Goal: Task Accomplishment & Management: Use online tool/utility

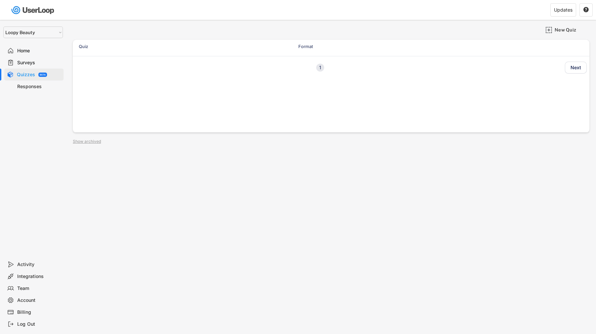
select select ""1348695171700984260__LOOKUP__1621425969652x687239840058835000""
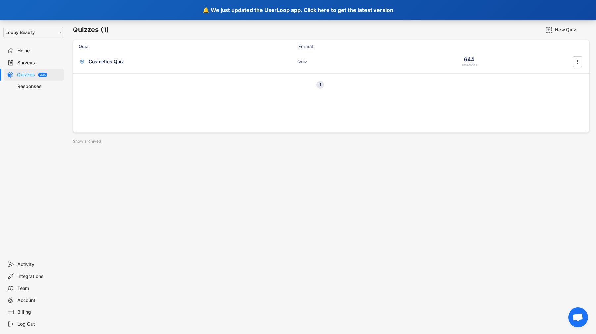
click at [124, 9] on div "🔔 We just updated the UserLoop app. Click here to get the latest version" at bounding box center [298, 10] width 596 height 20
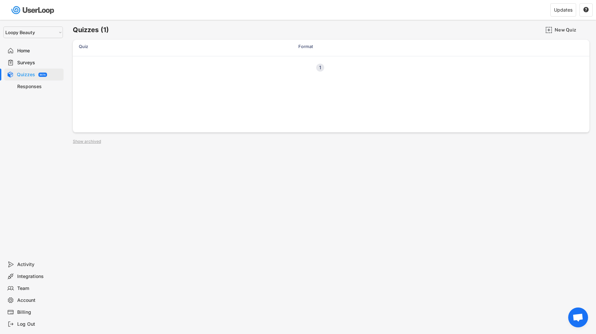
select select ""1348695171700984260__LOOKUP__1621425969652x687239840058835000""
click at [561, 28] on div "New Quiz" at bounding box center [570, 30] width 33 height 6
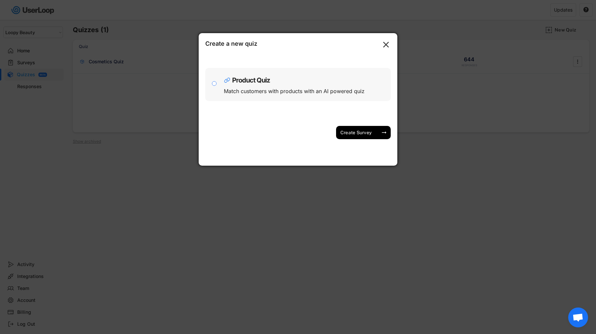
click at [222, 86] on div "Product Quiz Match customers with products with an AI powered quiz" at bounding box center [297, 84] width 185 height 33
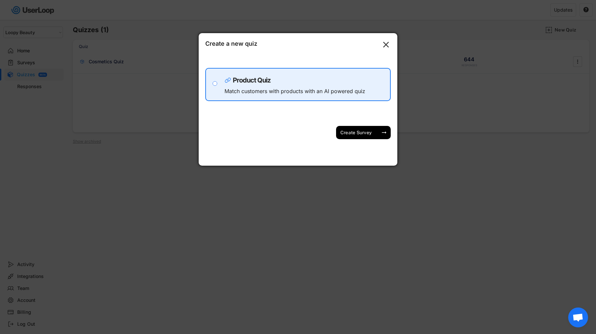
click at [216, 84] on input "checkbox" at bounding box center [214, 83] width 5 height 5
click at [224, 88] on div "Product Quiz Match customers with products with an AI powered quiz" at bounding box center [297, 84] width 185 height 33
click at [216, 85] on input "checkbox" at bounding box center [214, 83] width 5 height 5
checkbox input "false"
click at [227, 62] on div "Email Survey customers by email Checkout Survey customers at checkout on your S…" at bounding box center [297, 86] width 185 height 66
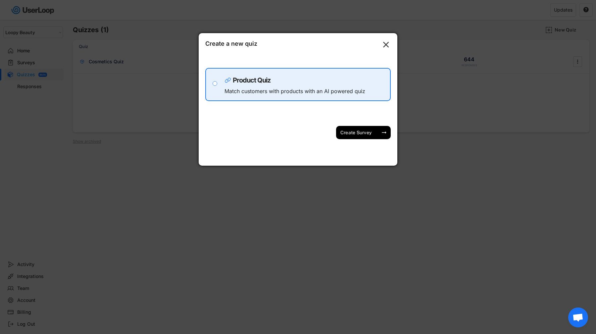
click at [228, 74] on div "Product Quiz" at bounding box center [305, 78] width 162 height 10
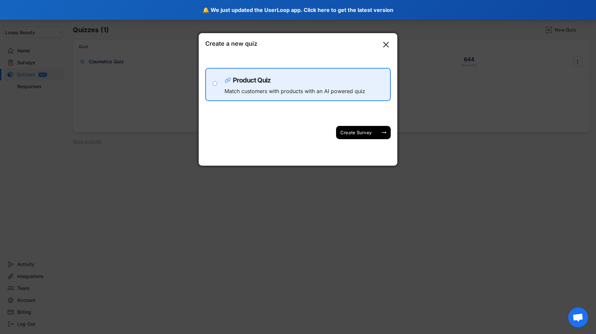
click at [93, 12] on div "🔔 We just updated the UserLoop app. Click here to get the latest version" at bounding box center [298, 10] width 596 height 20
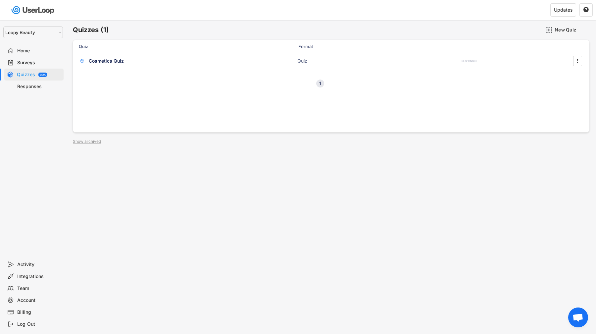
select select ""1348695171700984260__LOOKUP__1621425969652x687239840058835000""
click at [116, 63] on div "Cosmetics Quiz" at bounding box center [106, 61] width 35 height 7
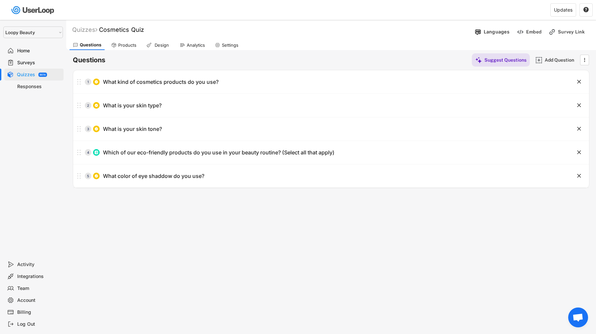
click at [21, 75] on div "Quizzes" at bounding box center [26, 74] width 18 height 6
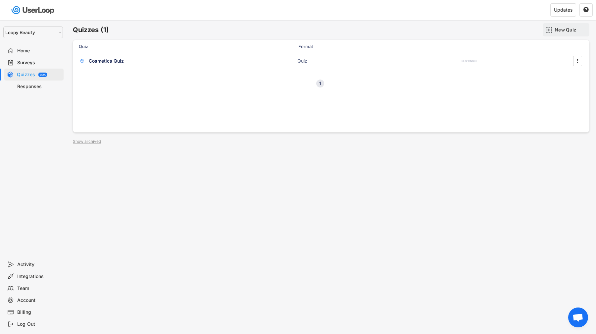
click at [553, 25] on div "New Quiz" at bounding box center [566, 29] width 46 height 13
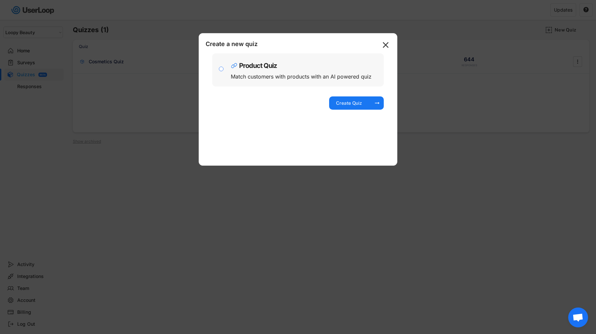
click at [343, 75] on div "Match customers with products with an AI powered quiz" at bounding box center [301, 76] width 141 height 5
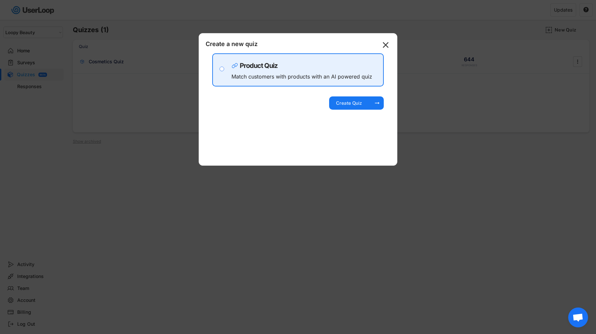
click at [222, 70] on input "checkbox" at bounding box center [221, 69] width 5 height 5
checkbox input "true"
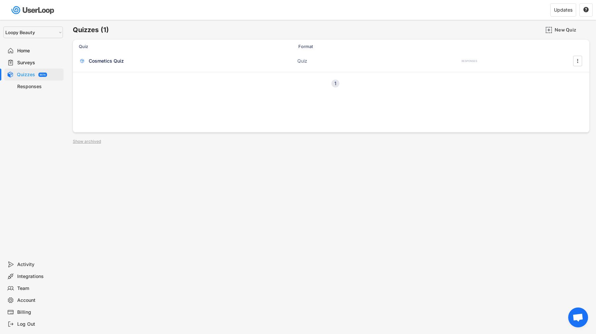
select select ""1348695171700984260__LOOKUP__1621425969652x687239840058835000""
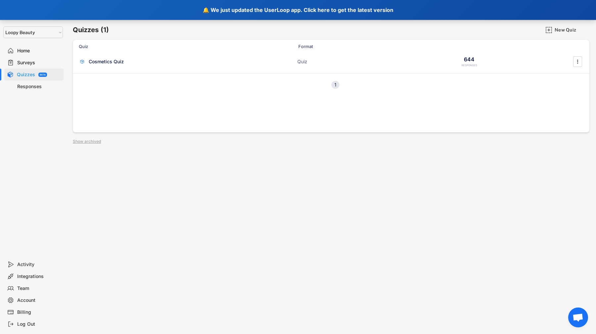
click at [143, 14] on div "🔔 We just updated the UserLoop app. Click here to get the latest version" at bounding box center [298, 10] width 596 height 20
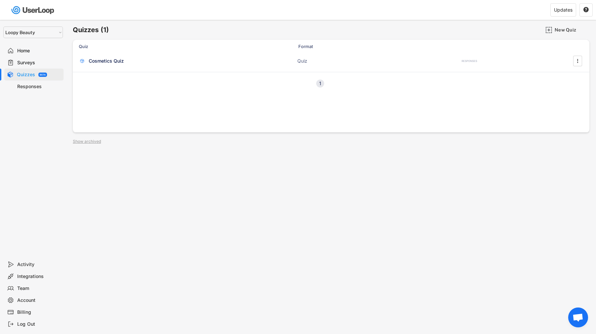
select select ""1348695171700984260__LOOKUP__1621425969652x687239840058835000""
click at [574, 31] on div "New Quiz" at bounding box center [570, 30] width 33 height 6
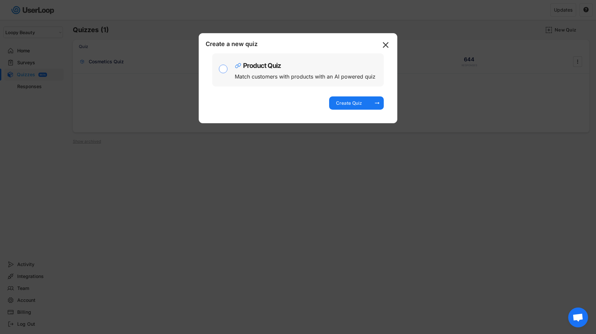
click at [275, 68] on div "Product Quiz" at bounding box center [262, 65] width 38 height 7
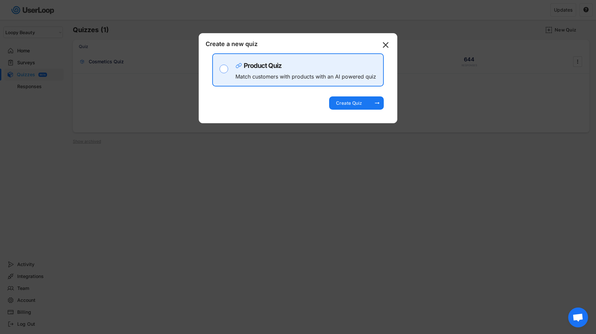
click at [225, 70] on input "checkbox" at bounding box center [223, 69] width 9 height 9
click at [235, 70] on div "Product Quiz Match customers with products with an AI powered quiz" at bounding box center [307, 70] width 144 height 26
click at [235, 50] on div "Create a new quiz  Email Survey customers by email Checkout Survey customers a…" at bounding box center [298, 78] width 199 height 90
click at [223, 68] on input "checkbox" at bounding box center [223, 69] width 9 height 9
checkbox input "false"
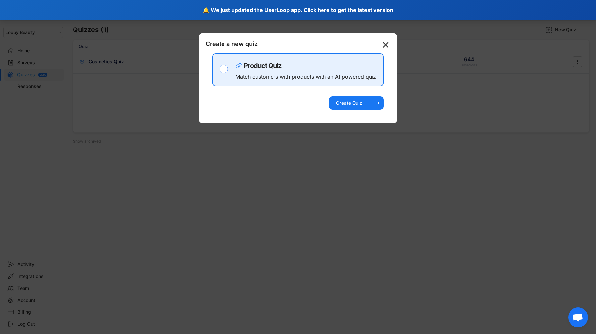
click at [106, 9] on div "🔔 We just updated the UserLoop app. Click here to get the latest version" at bounding box center [298, 10] width 596 height 20
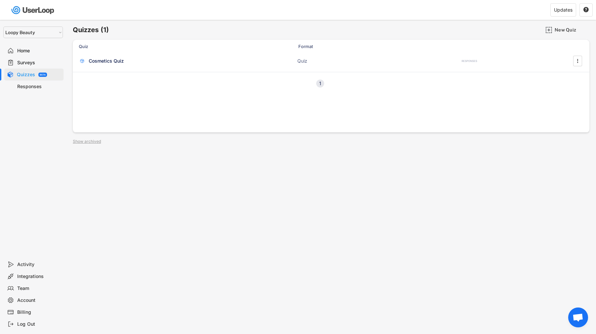
select select ""1348695171700984260__LOOKUP__1621425969652x687239840058835000""
click at [563, 29] on div "New Quiz" at bounding box center [570, 30] width 33 height 6
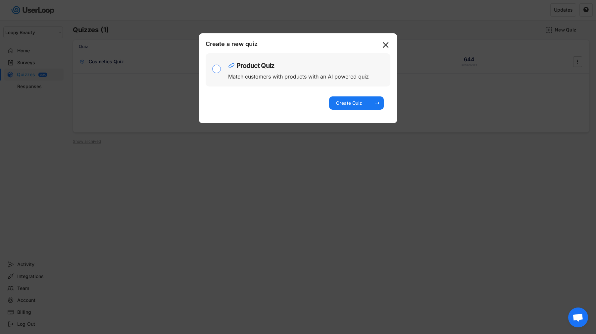
click at [218, 70] on input "checkbox" at bounding box center [216, 69] width 9 height 9
checkbox input "true"
click at [296, 69] on div "Product Quiz Match customers with products with an AI powered quiz" at bounding box center [307, 70] width 159 height 26
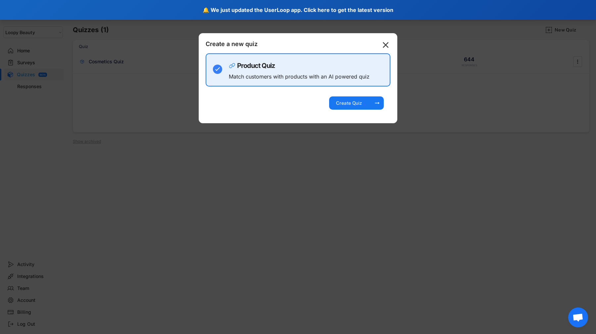
click at [83, 14] on div "🔔 We just updated the UserLoop app. Click here to get the latest version" at bounding box center [298, 10] width 596 height 20
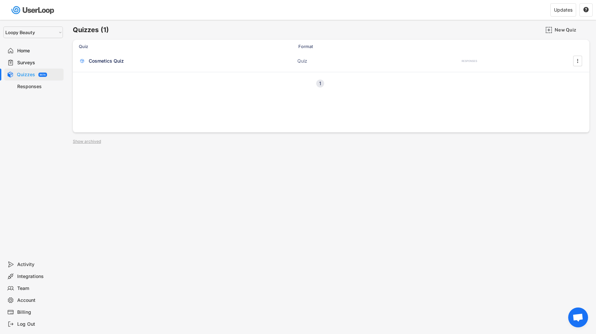
select select ""1348695171700984260__LOOKUP__1621425969652x687239840058835000""
click at [566, 26] on div "New Quiz" at bounding box center [570, 29] width 33 height 13
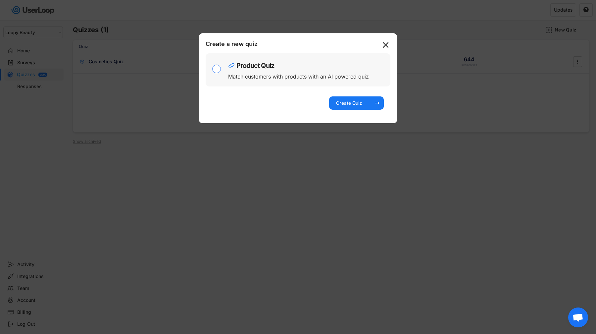
click at [343, 69] on div "Product Quiz Match customers with products with an AI powered quiz" at bounding box center [307, 70] width 159 height 26
checkbox input "true"
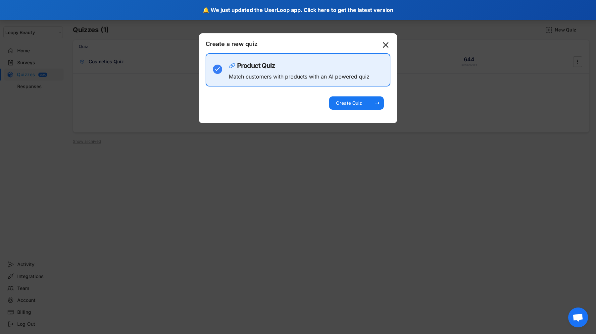
click at [161, 13] on div "🔔 We just updated the UserLoop app. Click here to get the latest version" at bounding box center [298, 10] width 596 height 20
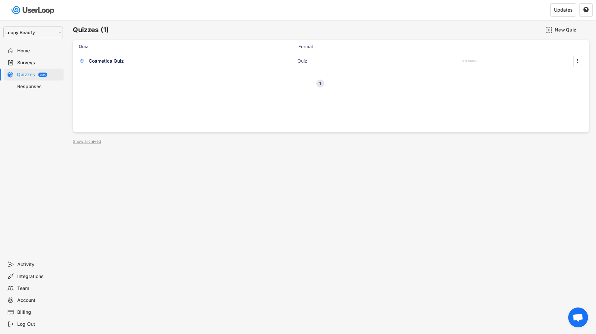
select select ""1348695171700984260__LOOKUP__1621425969652x687239840058835000""
click at [555, 29] on div "New Quiz" at bounding box center [570, 30] width 33 height 6
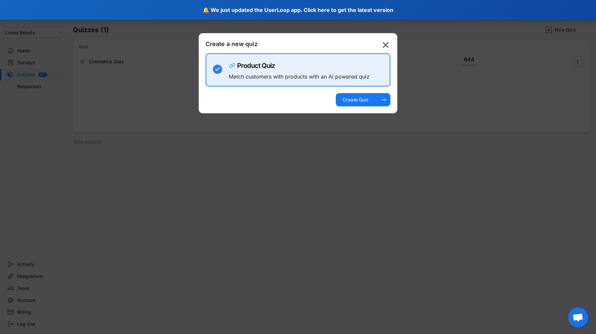
click at [197, 17] on div "🔔 We just updated the UserLoop app. Click here to get the latest version" at bounding box center [298, 10] width 596 height 20
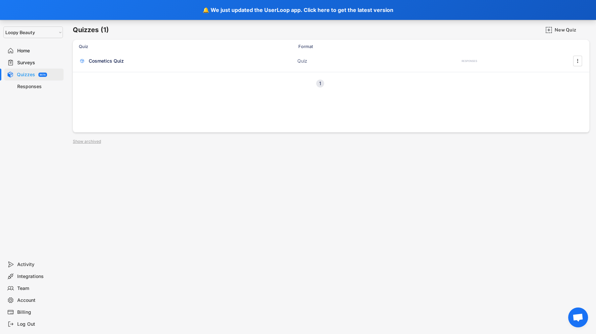
select select ""1348695171700984260__LOOKUP__1621425969652x687239840058835000""
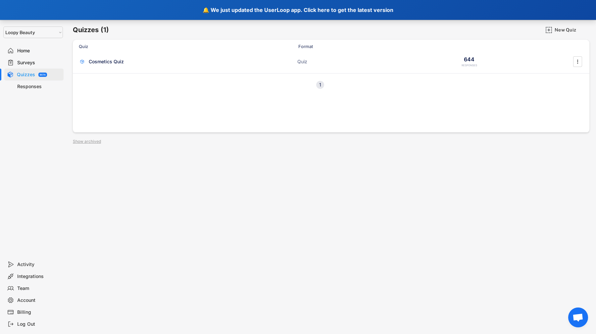
click at [109, 10] on div "🔔 We just updated the UserLoop app. Click here to get the latest version" at bounding box center [298, 10] width 596 height 20
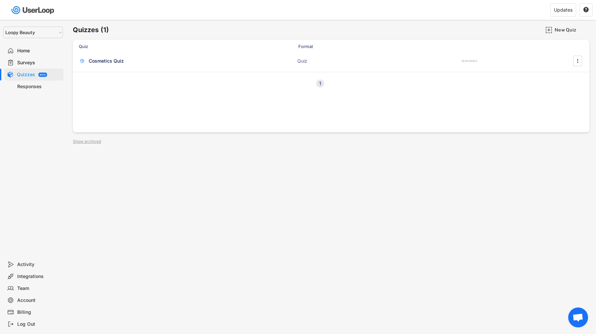
select select ""1348695171700984260__LOOKUP__1621425969652x687239840058835000""
click at [558, 30] on div "New Quiz" at bounding box center [570, 30] width 33 height 6
checkbox input "true"
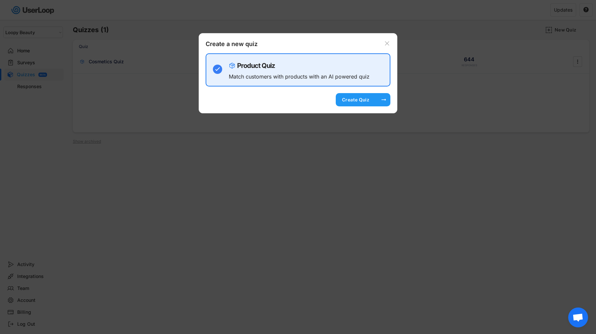
click at [364, 99] on div "Create Quiz" at bounding box center [355, 100] width 33 height 6
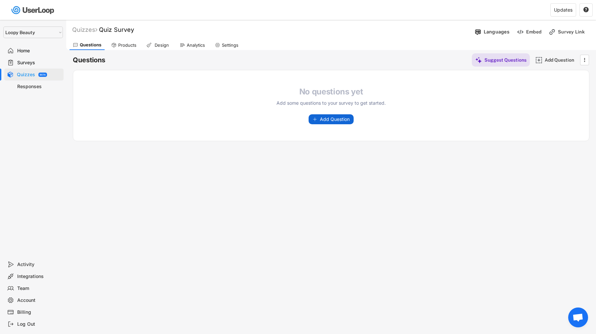
click at [334, 118] on span "Add Question" at bounding box center [335, 119] width 30 height 5
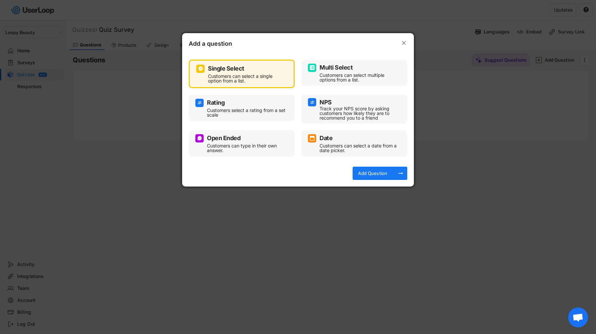
drag, startPoint x: 350, startPoint y: 199, endPoint x: 231, endPoint y: 153, distance: 127.7
click at [350, 199] on div at bounding box center [298, 167] width 596 height 334
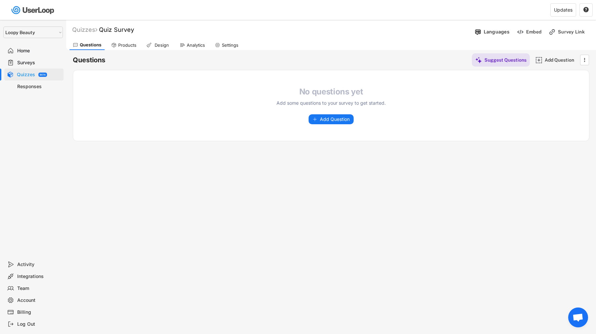
click at [120, 47] on div "Products" at bounding box center [127, 45] width 18 height 6
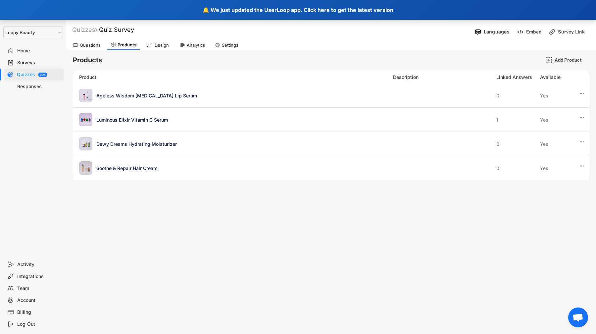
click at [103, 18] on div "🔔 We just updated the UserLoop app. Click here to get the latest version" at bounding box center [298, 10] width 596 height 20
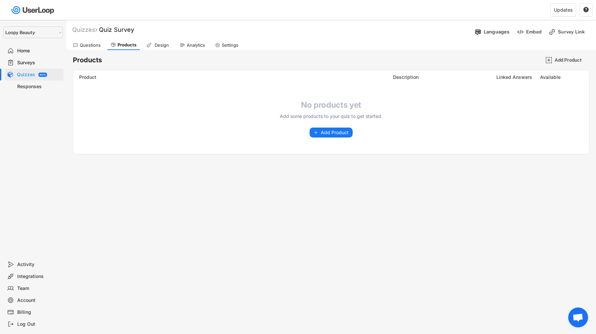
select select ""1348695171700984260__LOOKUP__1621425969652x687239840058835000""
click at [41, 73] on div "BETA" at bounding box center [43, 74] width 6 height 2
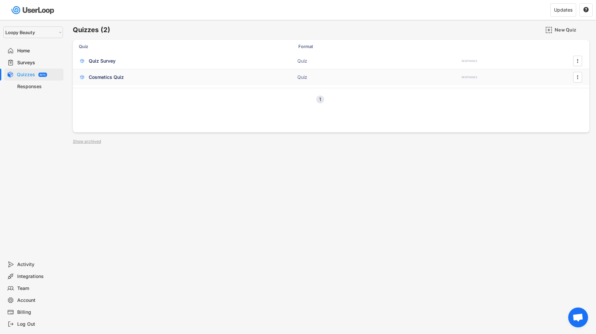
click at [111, 77] on div "Cosmetics Quiz" at bounding box center [106, 77] width 35 height 7
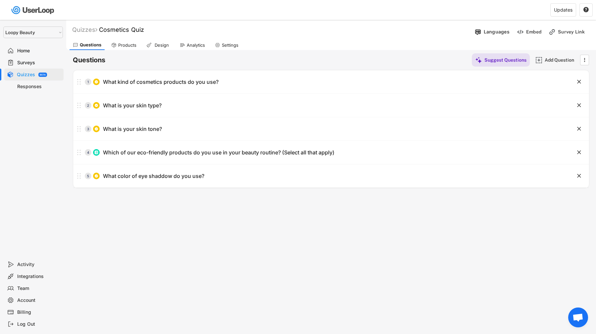
click at [119, 45] on div "Products" at bounding box center [127, 45] width 18 height 6
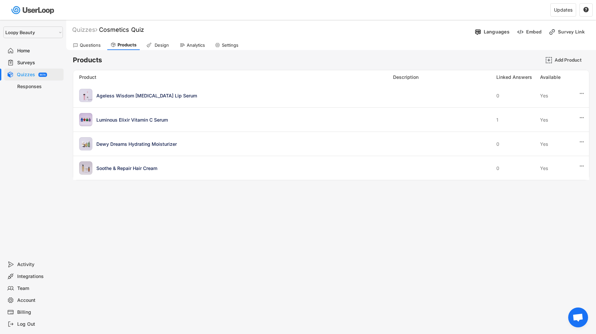
click at [39, 77] on div "Quizzes BETA" at bounding box center [33, 74] width 59 height 12
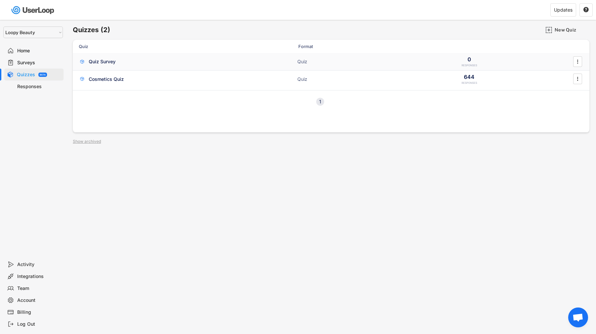
click at [101, 61] on div "Quiz Survey" at bounding box center [102, 61] width 27 height 7
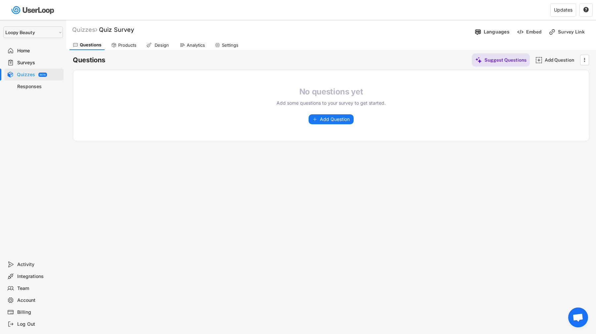
click at [130, 47] on div "Products" at bounding box center [127, 45] width 18 height 6
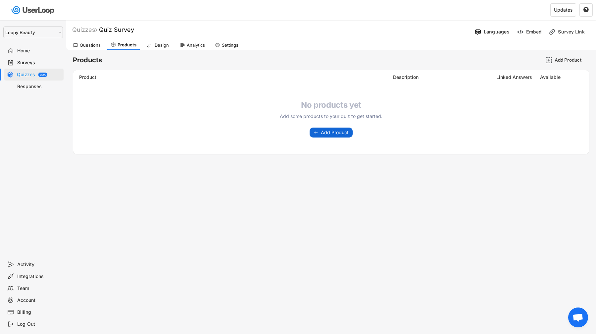
click at [341, 138] on div "Product Description Linked Answers Available Ageless Wisdom [MEDICAL_DATA] Lip …" at bounding box center [331, 112] width 516 height 84
click at [341, 132] on span "Add Product" at bounding box center [335, 132] width 28 height 5
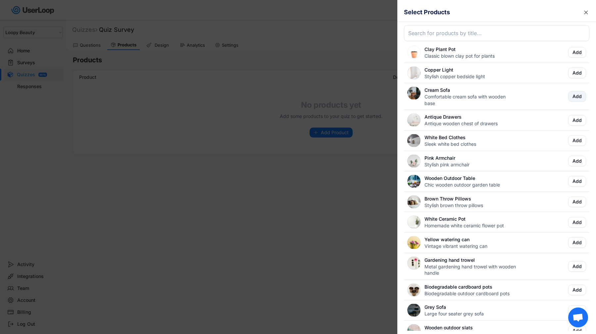
click at [575, 98] on button "Add" at bounding box center [577, 96] width 18 height 11
click at [576, 118] on button "Add" at bounding box center [577, 120] width 18 height 11
click at [579, 161] on button "Add" at bounding box center [577, 161] width 18 height 11
click at [579, 188] on div "Wooden Outdoor Table Chic wooden outdoor garden table Add" at bounding box center [496, 181] width 185 height 21
click at [247, 223] on div at bounding box center [298, 167] width 596 height 334
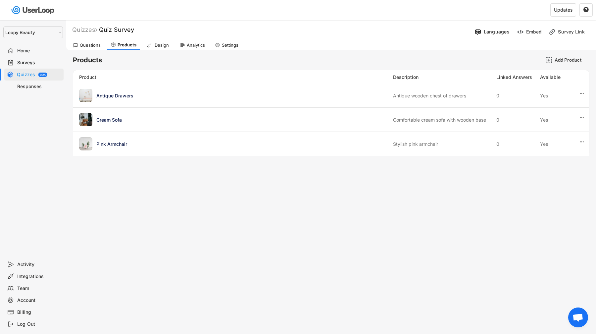
click at [89, 48] on div "Questions" at bounding box center [86, 45] width 34 height 10
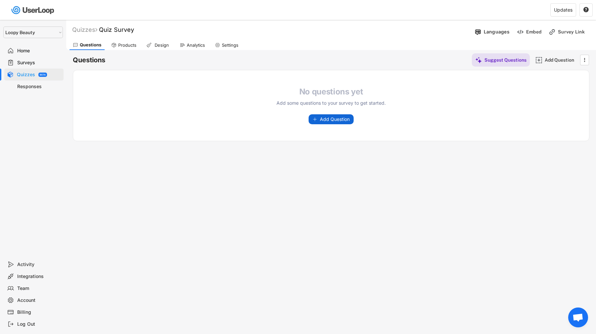
click at [328, 124] on div "No questions yet Add some questions to your survey to get started. Add Question…" at bounding box center [331, 105] width 516 height 70
click at [178, 46] on div "Analytics" at bounding box center [192, 45] width 32 height 10
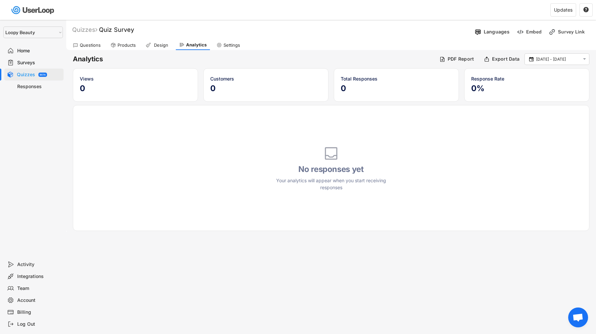
click at [159, 46] on div "Design" at bounding box center [161, 45] width 17 height 6
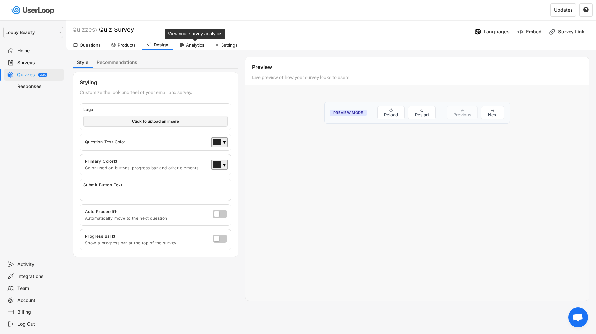
click at [202, 42] on div "Analytics" at bounding box center [195, 45] width 18 height 6
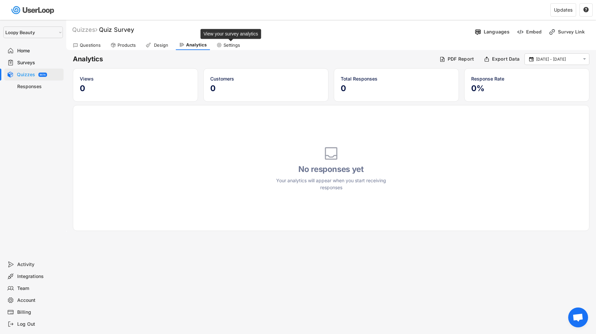
click at [225, 43] on div "Settings" at bounding box center [231, 45] width 17 height 6
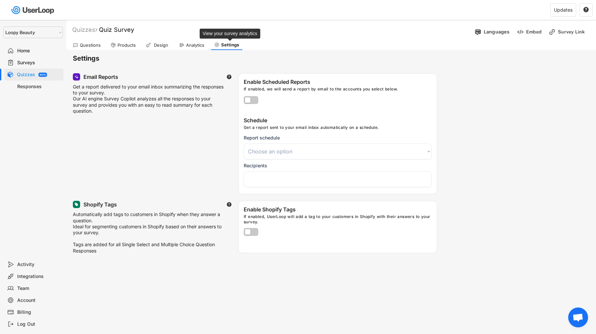
select select
click at [88, 47] on div "Questions" at bounding box center [90, 45] width 21 height 6
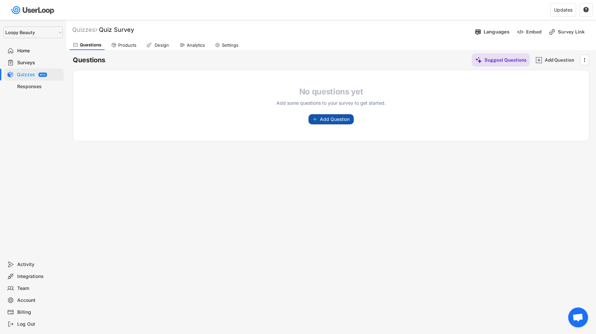
drag, startPoint x: 346, startPoint y: 115, endPoint x: 457, endPoint y: 77, distance: 117.8
click at [457, 77] on div "No questions yet Add some questions to your survey to get started. Add Question…" at bounding box center [331, 105] width 516 height 70
click at [328, 119] on span "Add Question" at bounding box center [335, 119] width 30 height 5
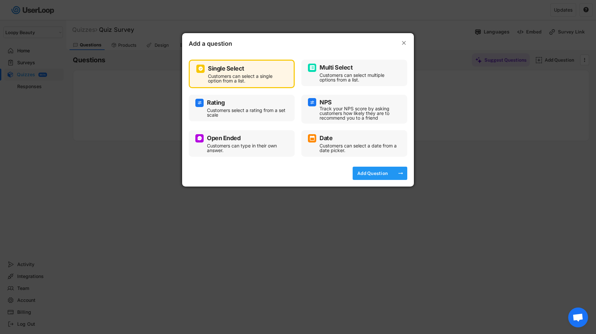
click at [371, 174] on div "Add Question" at bounding box center [372, 173] width 33 height 6
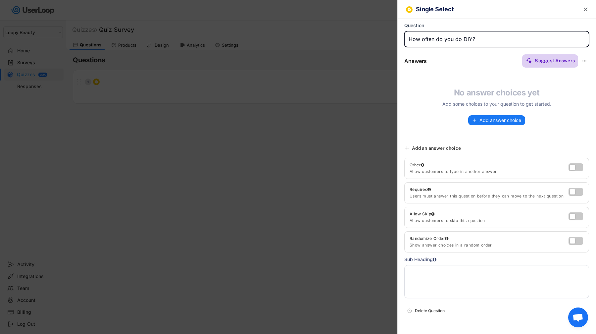
type input "How often do you do DIY?"
click at [557, 57] on div "Suggest Answers" at bounding box center [554, 60] width 40 height 13
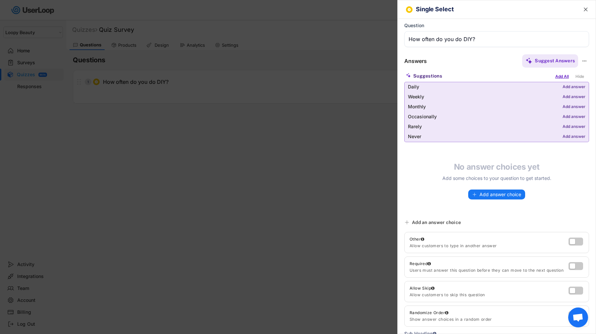
click at [563, 75] on div "Add All" at bounding box center [561, 76] width 17 height 7
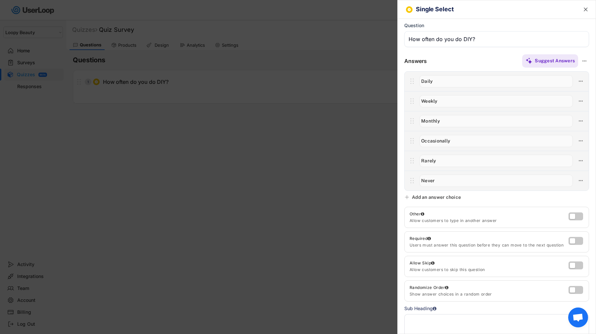
click at [197, 81] on div at bounding box center [298, 167] width 596 height 334
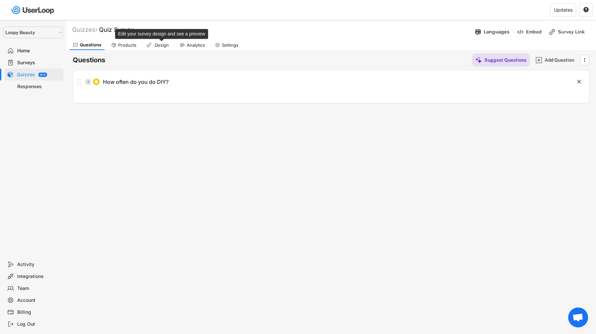
click at [162, 43] on div "Design" at bounding box center [161, 45] width 17 height 6
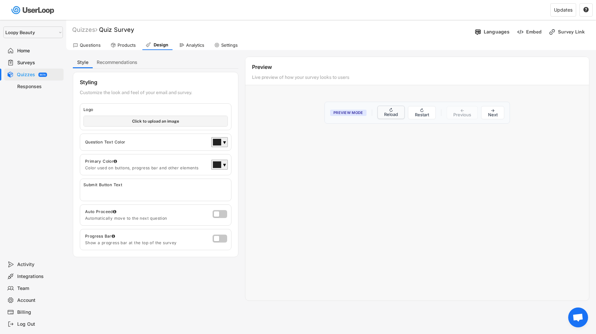
click at [398, 112] on button "↻ Reload" at bounding box center [390, 112] width 27 height 13
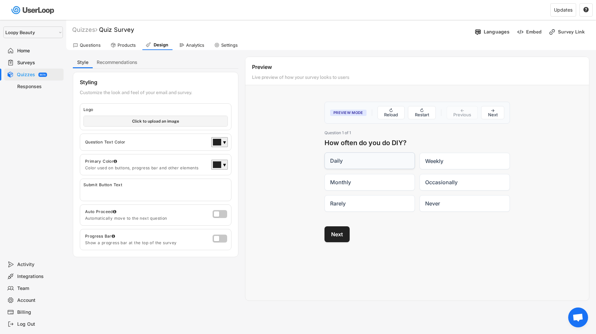
click at [380, 159] on label "Daily" at bounding box center [369, 160] width 90 height 17
click at [324, 153] on input "Daily" at bounding box center [324, 152] width 0 height 0
radio input "true"
click at [334, 235] on button "Next" at bounding box center [336, 234] width 25 height 16
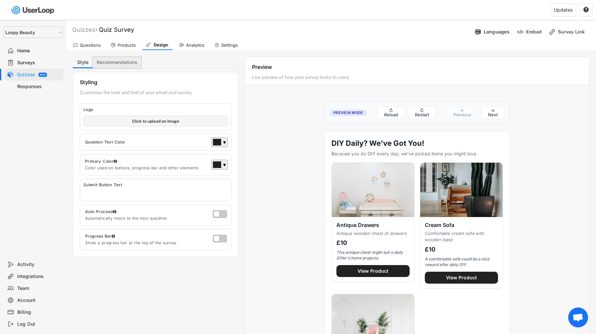
click at [129, 63] on button "Recommendations" at bounding box center [117, 63] width 49 height 12
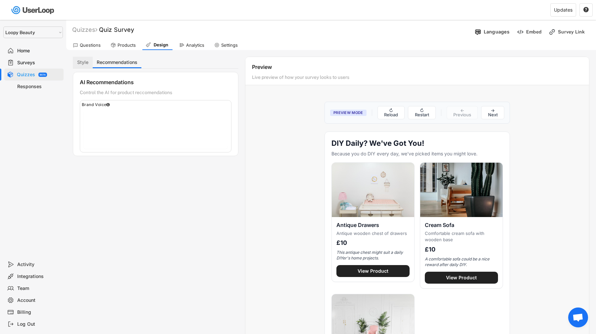
click at [83, 67] on button "Style" at bounding box center [83, 63] width 20 height 12
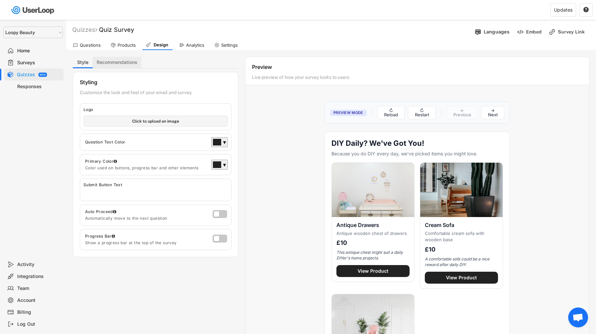
drag, startPoint x: 110, startPoint y: 62, endPoint x: 110, endPoint y: 69, distance: 6.6
click at [110, 62] on button "Recommendations" at bounding box center [117, 63] width 49 height 12
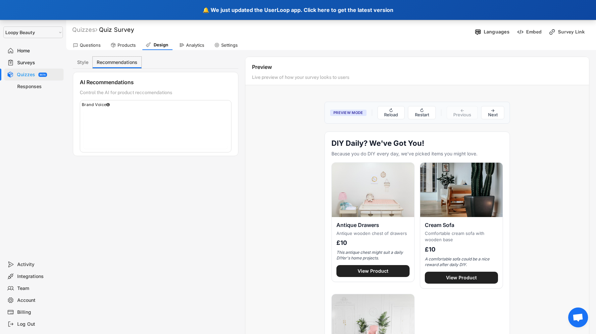
click at [100, 13] on div "🔔 We just updated the UserLoop app. Click here to get the latest version" at bounding box center [298, 10] width 596 height 20
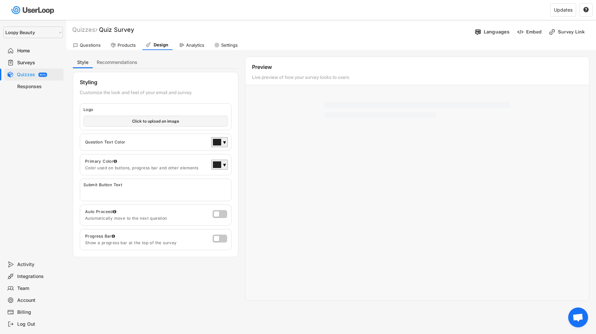
select select ""1348695171700984260__LOOKUP__1621425969652x687239840058835000""
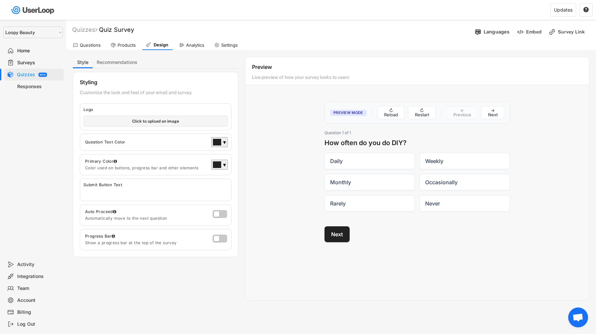
click at [31, 67] on div "Surveys" at bounding box center [33, 63] width 59 height 12
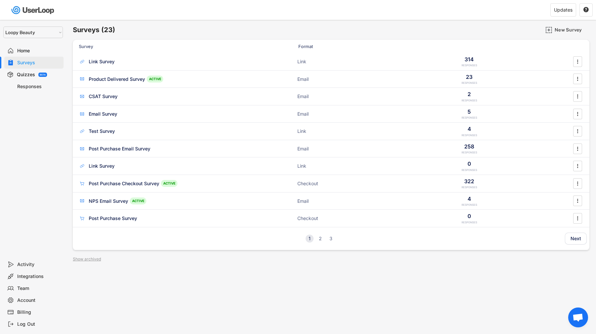
click at [50, 61] on div "Surveys" at bounding box center [39, 63] width 44 height 6
click at [559, 34] on div "New Survey" at bounding box center [570, 29] width 33 height 13
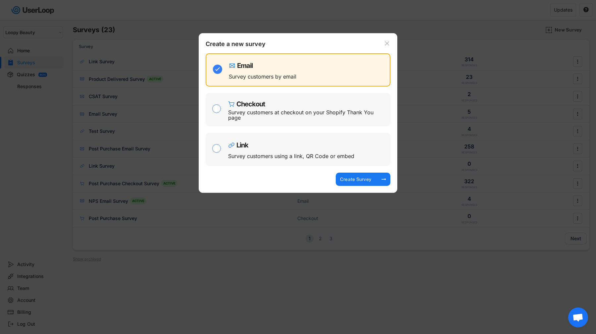
click at [349, 115] on div "Survey customers at checkout on your Shopify Thank You page" at bounding box center [306, 115] width 157 height 11
checkbox input "false"
checkbox input "true"
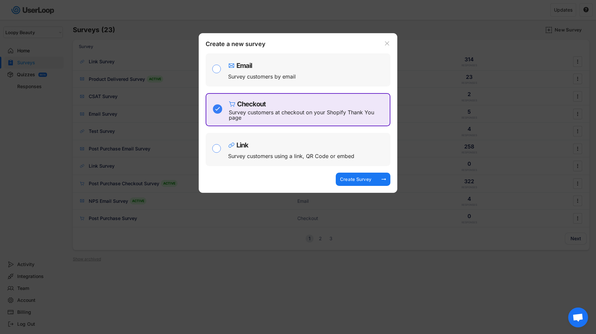
click at [346, 77] on div "Email Survey customers by email" at bounding box center [307, 70] width 159 height 26
checkbox input "true"
checkbox input "false"
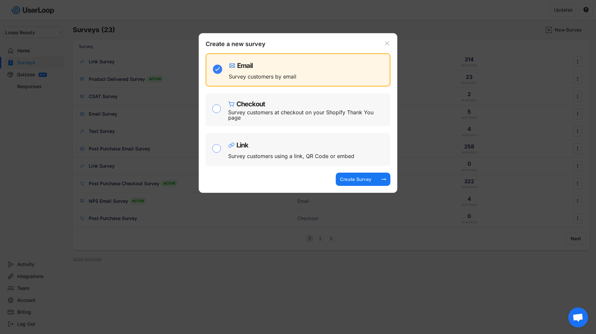
click at [338, 102] on div "Checkout" at bounding box center [307, 102] width 159 height 10
checkbox input "false"
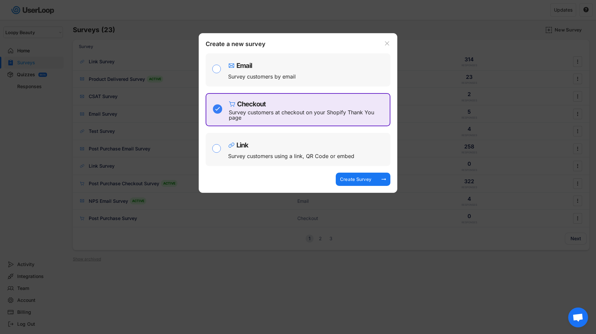
click at [333, 158] on div "Survey customers using a link, QR Code or embed" at bounding box center [291, 155] width 126 height 5
checkbox input "false"
checkbox input "true"
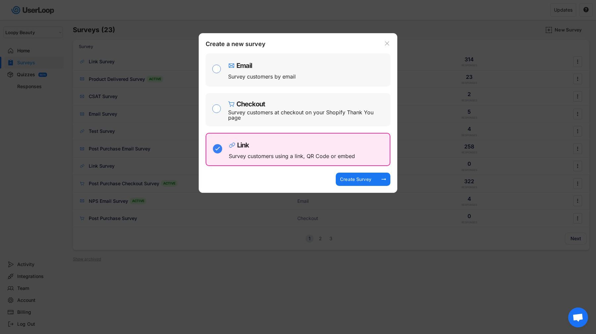
click at [336, 115] on div "Survey customers at checkout on your Shopify Thank You page" at bounding box center [306, 115] width 157 height 11
checkbox input "true"
checkbox input "false"
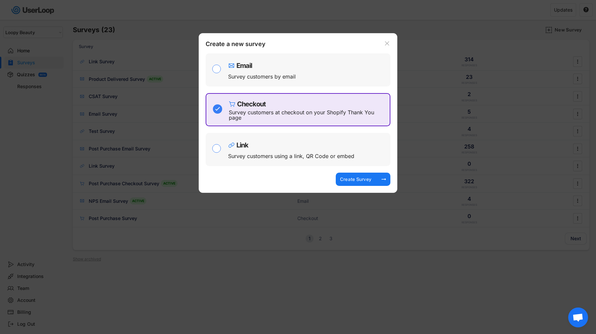
click at [336, 75] on div "Email Survey customers by email" at bounding box center [307, 70] width 159 height 26
checkbox input "true"
checkbox input "false"
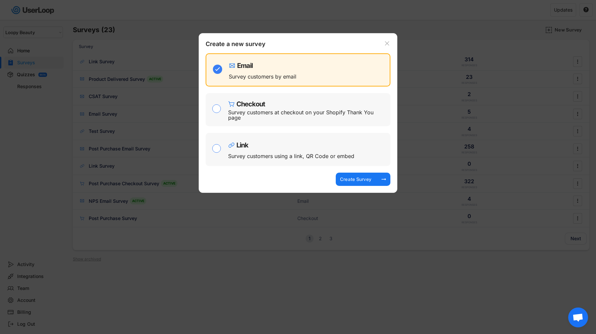
click at [169, 47] on div at bounding box center [298, 167] width 596 height 334
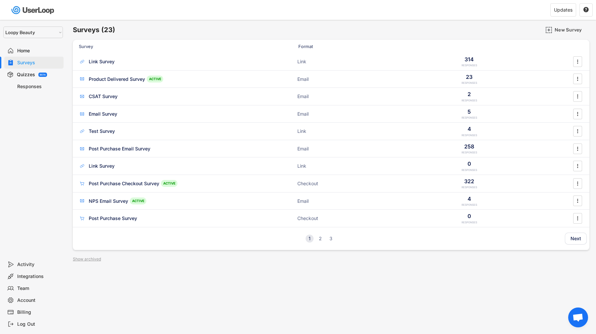
click at [29, 49] on div "Home" at bounding box center [39, 51] width 44 height 6
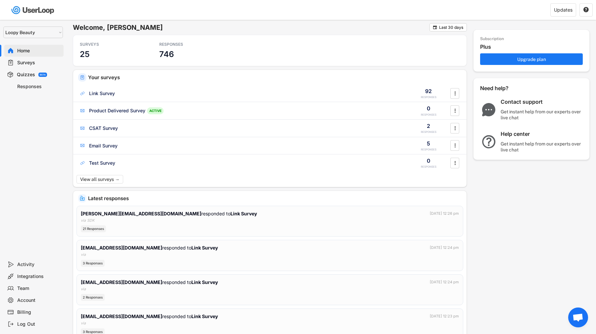
click at [46, 63] on div "Surveys" at bounding box center [39, 63] width 44 height 6
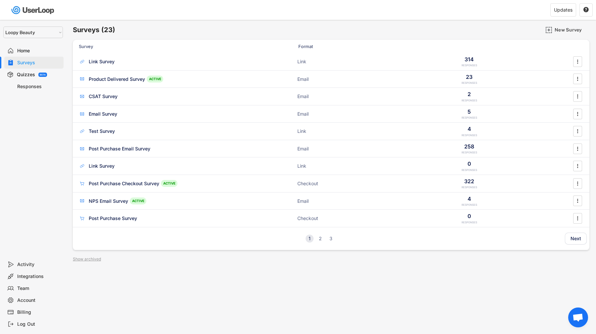
click at [44, 75] on div "BETA" at bounding box center [43, 74] width 6 height 2
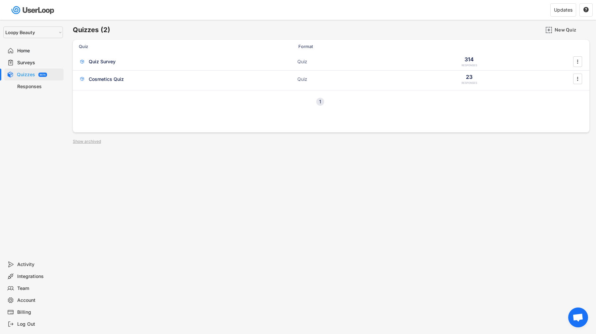
click at [44, 65] on div "Surveys" at bounding box center [39, 63] width 44 height 6
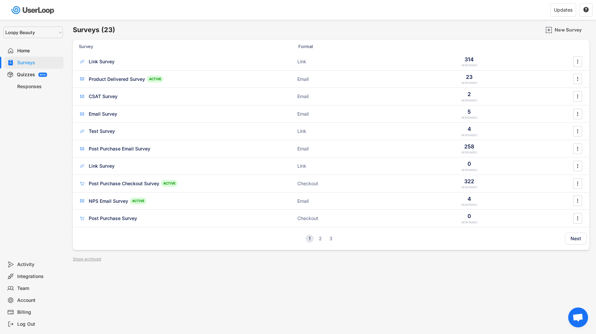
click at [44, 52] on div "Home" at bounding box center [39, 51] width 44 height 6
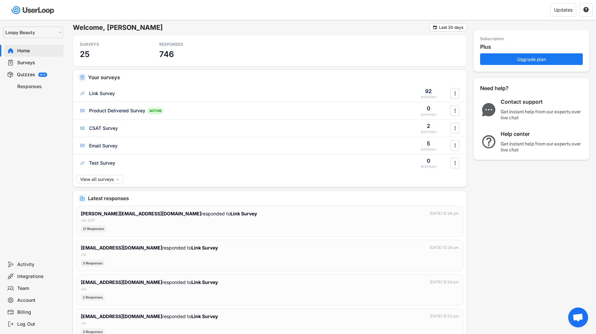
click at [25, 65] on div "Surveys" at bounding box center [39, 63] width 44 height 6
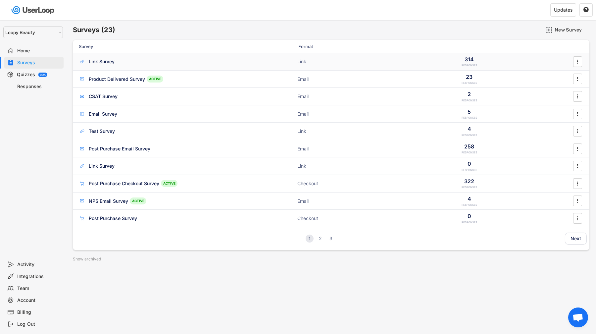
click at [109, 68] on div "Link Survey Link 314 RESPONSES " at bounding box center [331, 61] width 516 height 17
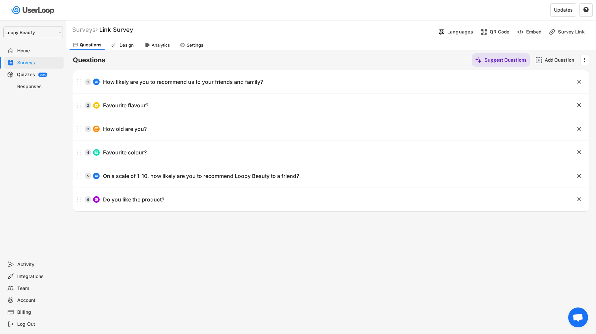
click at [41, 53] on div "Home" at bounding box center [39, 51] width 44 height 6
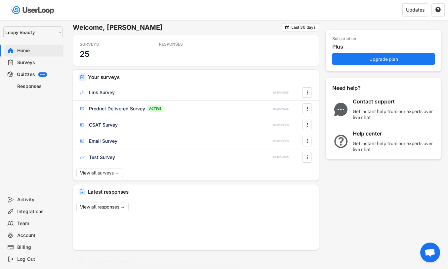
select select ""1348695171700984260__LOOKUP__1621425969652x687239840058835000""
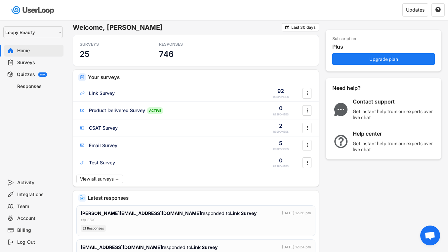
click at [11, 253] on icon "button" at bounding box center [7, 257] width 8 height 8
click at [396, 193] on div "Subscription Plus Upgrade plan Need help? Contact support Get instant help from…" at bounding box center [384, 123] width 116 height 200
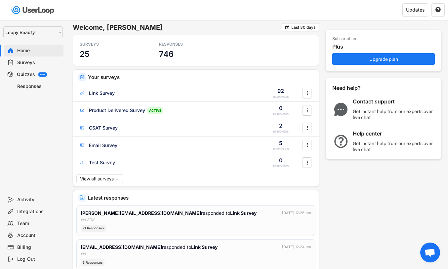
click at [35, 77] on div "Quizzes BETA" at bounding box center [33, 74] width 59 height 12
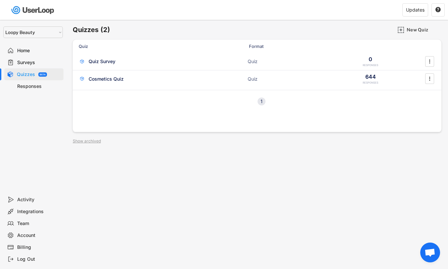
click at [26, 51] on div "Home" at bounding box center [39, 51] width 44 height 6
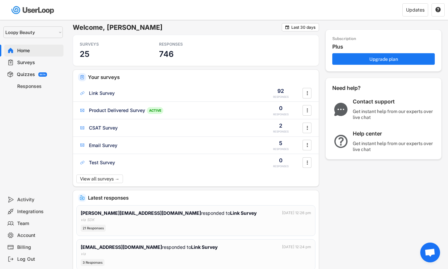
click at [25, 74] on div "Quizzes" at bounding box center [26, 74] width 18 height 6
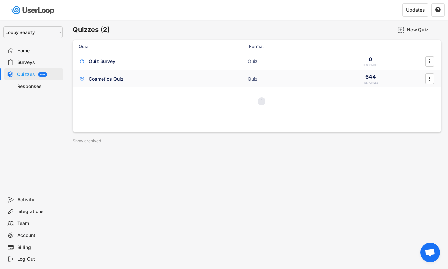
click at [110, 81] on div "Cosmetics Quiz" at bounding box center [106, 79] width 35 height 7
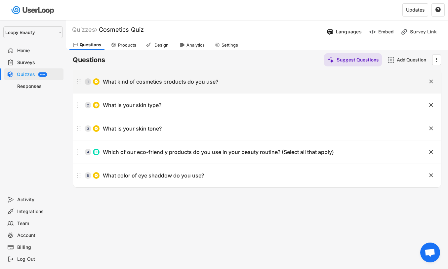
click at [137, 85] on div "What kind of cosmetics products do you use?" at bounding box center [160, 81] width 115 height 7
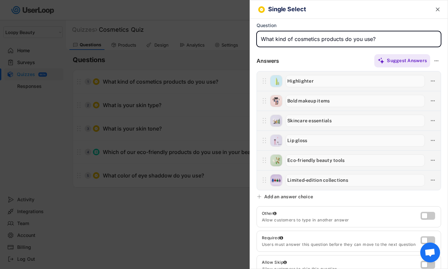
click at [113, 67] on div at bounding box center [224, 134] width 448 height 269
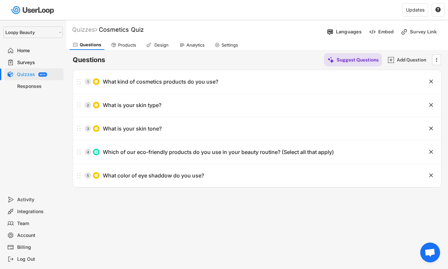
click at [26, 51] on div "Home" at bounding box center [39, 51] width 44 height 6
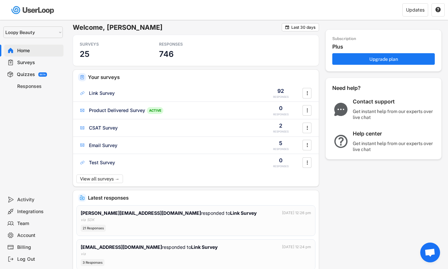
click at [42, 76] on div "Quizzes BETA" at bounding box center [33, 74] width 59 height 12
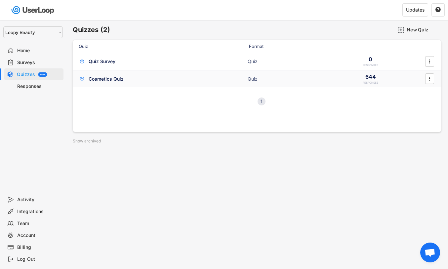
click at [151, 82] on div "Cosmetics Quiz ACTIVE Quiz 644 RESPONSES " at bounding box center [257, 78] width 369 height 17
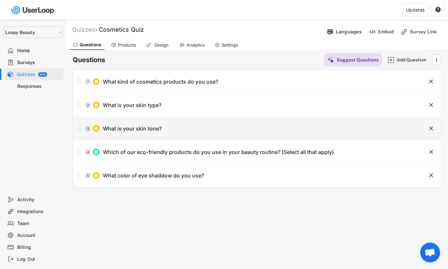
click at [131, 130] on div "What is your skin tone?" at bounding box center [132, 128] width 59 height 7
type input "What is your skin tone?"
type textarea "this is a test"
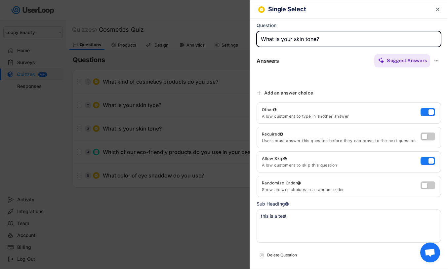
type input "Light"
type input "Fair"
type input "Medium"
type input "Olive"
type input "Mixed"
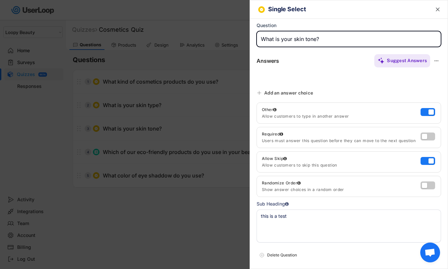
type input "Dark"
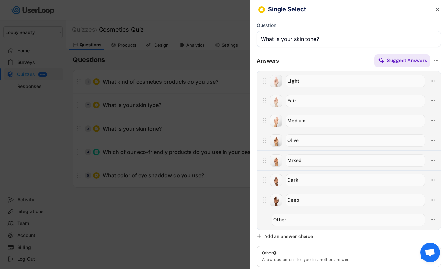
click at [131, 129] on div at bounding box center [224, 134] width 448 height 269
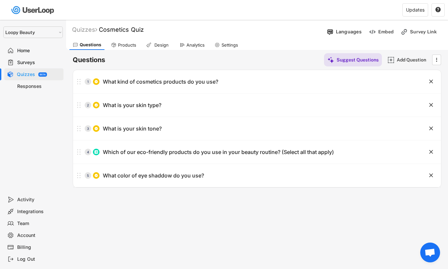
click at [39, 51] on div "Home" at bounding box center [39, 51] width 44 height 6
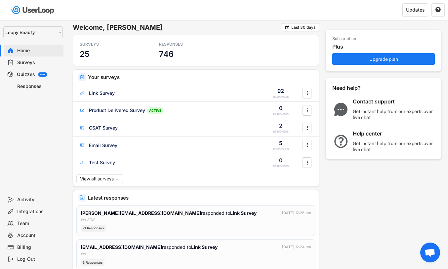
click at [30, 75] on div "Quizzes" at bounding box center [26, 74] width 18 height 6
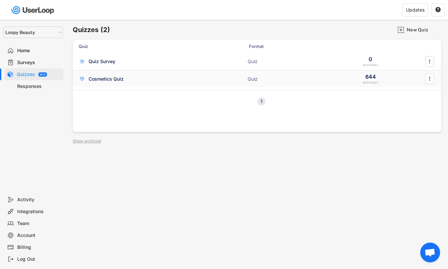
click at [123, 80] on div "Cosmetics Quiz" at bounding box center [106, 79] width 35 height 7
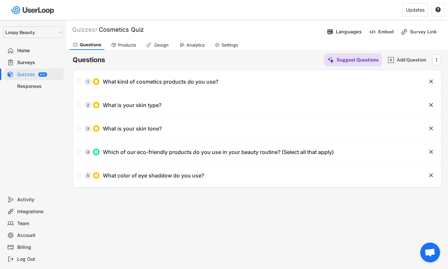
click at [123, 44] on div "Products" at bounding box center [127, 45] width 18 height 6
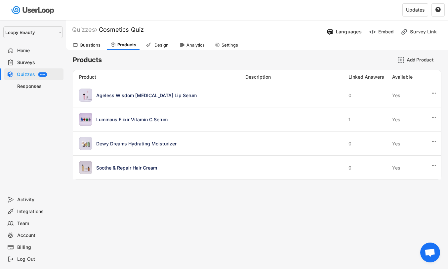
click at [162, 44] on div "Design" at bounding box center [161, 45] width 17 height 6
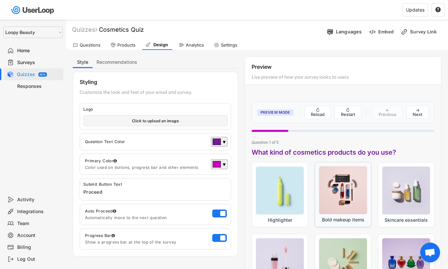
click at [341, 174] on div at bounding box center [343, 190] width 48 height 48
click at [315, 162] on input "Bold makeup items" at bounding box center [315, 162] width 0 height 0
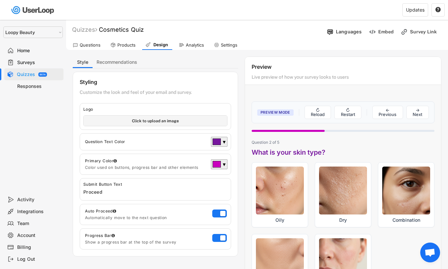
click at [188, 47] on div "Analytics" at bounding box center [195, 45] width 18 height 6
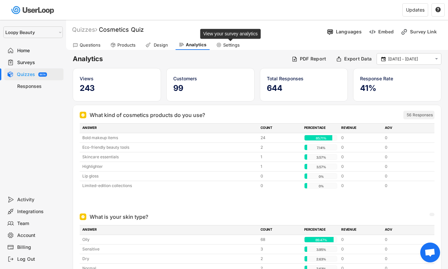
click at [224, 47] on div "Settings" at bounding box center [231, 45] width 17 height 6
select select ""monthly""
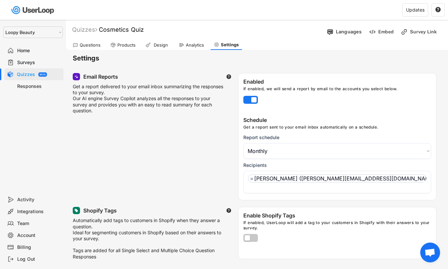
click at [93, 45] on div "Questions" at bounding box center [90, 45] width 21 height 6
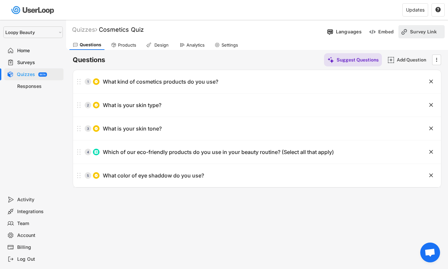
click at [420, 30] on div "Survey Link" at bounding box center [426, 32] width 33 height 6
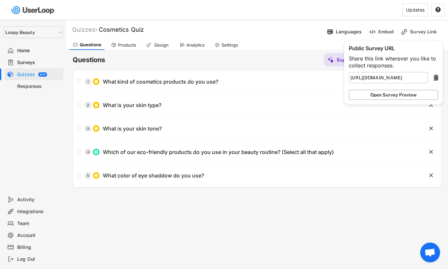
click at [390, 96] on button "Open Survey Preview" at bounding box center [393, 95] width 89 height 10
click at [215, 42] on div "Settings" at bounding box center [226, 45] width 30 height 10
select select "1348695171700984260__LOOKUP__1621425946483x437467764361997950"
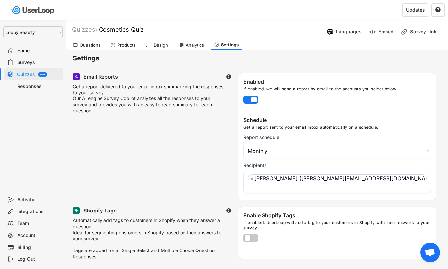
click at [100, 45] on div "Questions" at bounding box center [86, 45] width 34 height 10
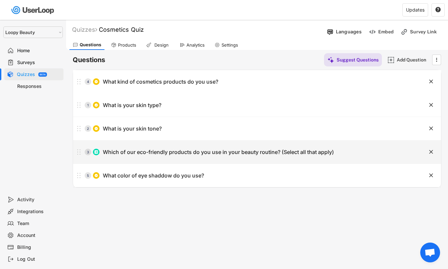
drag, startPoint x: 78, startPoint y: 146, endPoint x: 77, endPoint y: 82, distance: 63.9
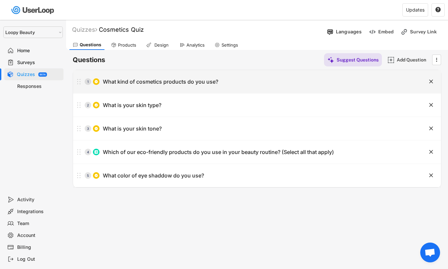
click at [213, 91] on div "1 What kind of cosmetics products do you use? " at bounding box center [257, 81] width 368 height 23
type input "What kind of cosmetics products do you use?"
type input "Highlighter"
type input "Bold makeup items"
type input "Skincare essentials"
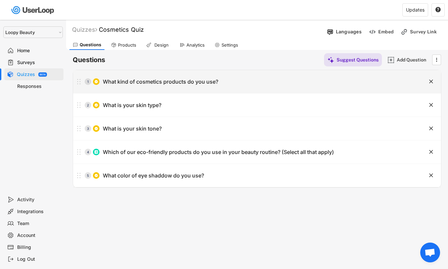
type input "Lip gloss"
type input "Eco-friendly beauty tools"
type input "Limited-edition collections"
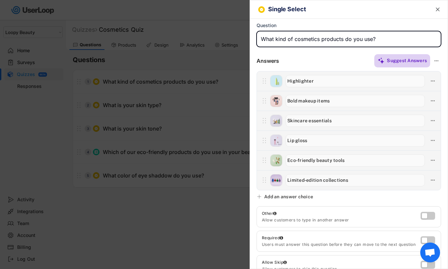
click at [386, 65] on div "Suggest Answers" at bounding box center [403, 60] width 56 height 13
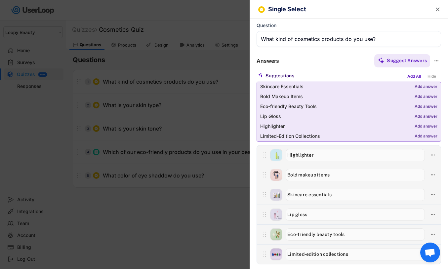
click at [436, 77] on div "Hide" at bounding box center [432, 76] width 12 height 7
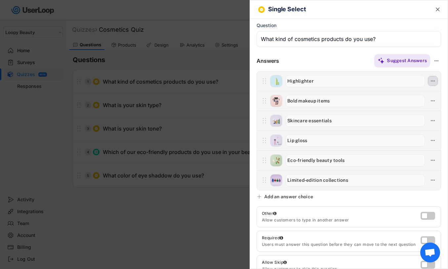
click at [434, 82] on icon at bounding box center [433, 81] width 6 height 6
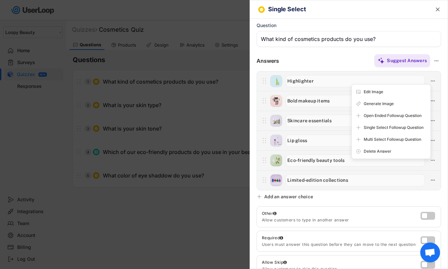
click at [348, 58] on div "Suggest Answers" at bounding box center [360, 60] width 162 height 13
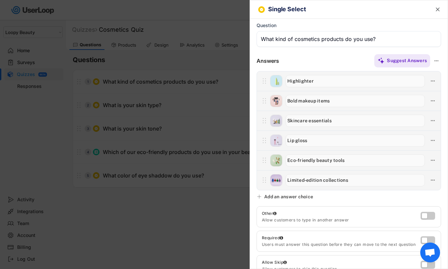
click at [198, 81] on div at bounding box center [224, 134] width 448 height 269
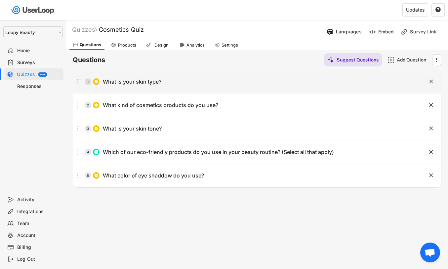
click at [224, 89] on div "1 What is your skin type? " at bounding box center [257, 81] width 368 height 23
type input "What is your skin type?"
type input "Oily"
type input "Dry"
type input "Combination"
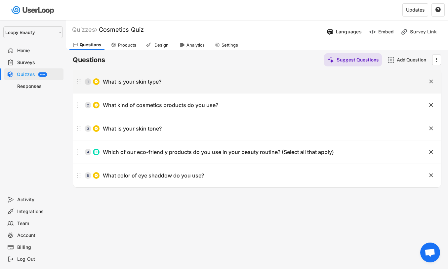
type input "Normal"
type input "Sensitive"
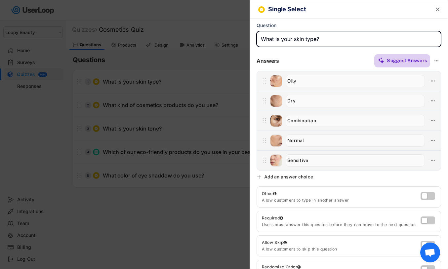
click at [386, 62] on div "Suggest Answers" at bounding box center [403, 60] width 56 height 13
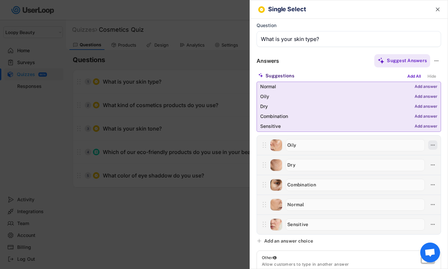
click at [434, 147] on icon at bounding box center [433, 145] width 6 height 6
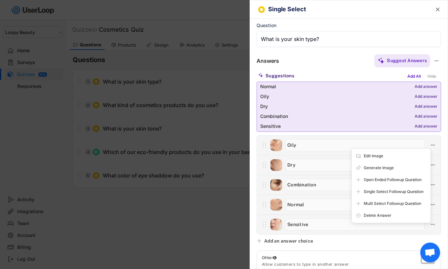
click at [297, 237] on div "Single Select  Question Answers Suggest Answers Suggestions Add All Hide Norma…" at bounding box center [349, 134] width 199 height 269
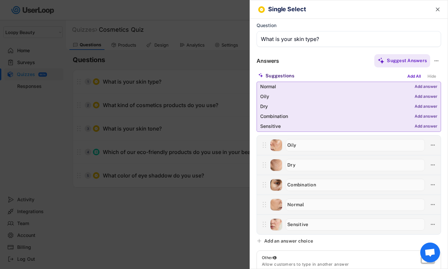
click at [296, 241] on div "Add an answer choice" at bounding box center [288, 241] width 49 height 6
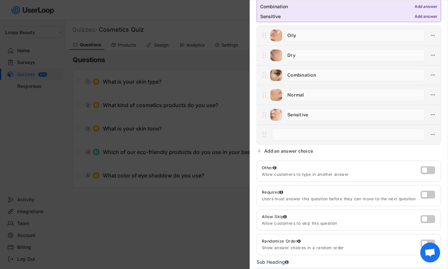
scroll to position [109, 0]
click at [435, 135] on icon at bounding box center [433, 135] width 6 height 6
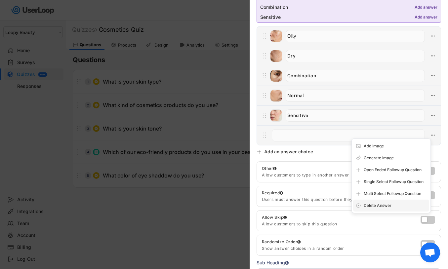
click at [382, 209] on div "Delete Answer" at bounding box center [395, 206] width 63 height 6
click at [388, 207] on div "Are you sure? Click to confirm." at bounding box center [395, 206] width 63 height 6
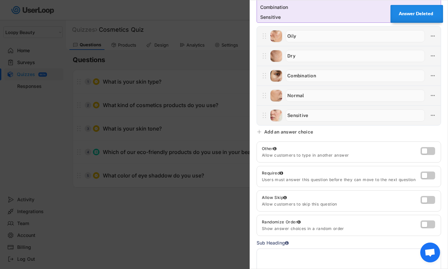
click at [200, 157] on div at bounding box center [224, 134] width 448 height 269
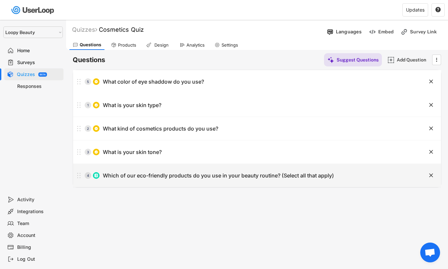
drag, startPoint x: 79, startPoint y: 177, endPoint x: 82, endPoint y: 97, distance: 79.8
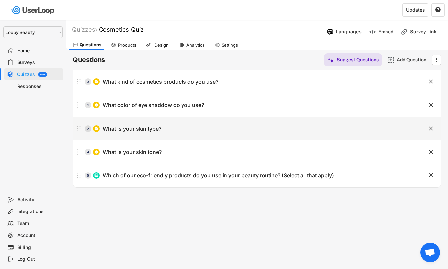
drag, startPoint x: 81, startPoint y: 130, endPoint x: 84, endPoint y: 84, distance: 46.1
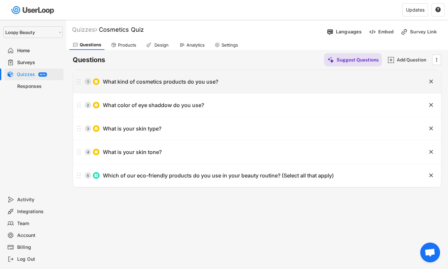
click at [144, 85] on div "What kind of cosmetics products do you use?" at bounding box center [160, 81] width 115 height 7
type input "What kind of cosmetics products do you use?"
type input "Highlighter"
type input "Bold makeup items"
type input "Skincare essentials"
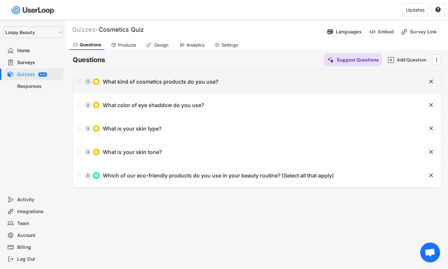
type input "Lip gloss"
type input "Eco-friendly beauty tools"
type input "Limited-edition collections"
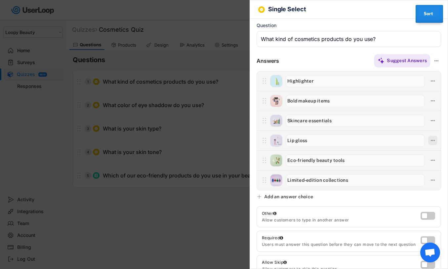
type input "Skincare essentials"
type input "Lip gloss"
type input "Bold makeup items"
click at [223, 88] on div at bounding box center [224, 134] width 448 height 269
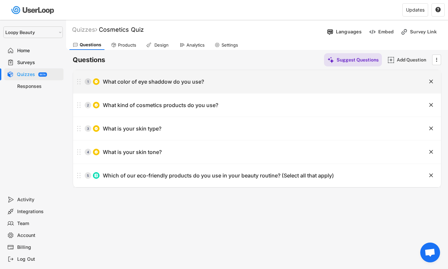
click at [139, 85] on div "1 What color of eye shaddow do you use?" at bounding box center [240, 81] width 335 height 13
type input "What color of eye shaddow do you use?"
type input "Red"
type input "Black"
type input "Purple"
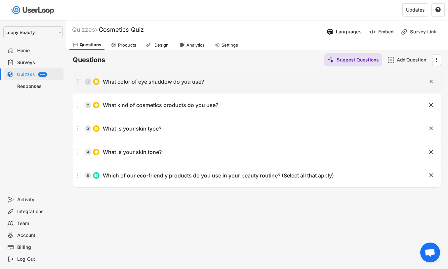
type input "Orange"
type input "Glitter"
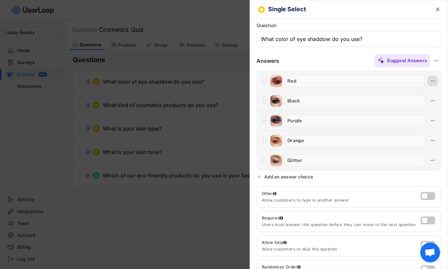
click at [436, 84] on icon at bounding box center [433, 81] width 6 height 6
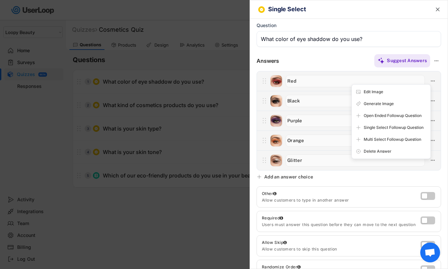
click at [386, 180] on div "Single Select  Question Answers Suggest Answers Suggestions Add All Hide Norma…" at bounding box center [349, 134] width 199 height 269
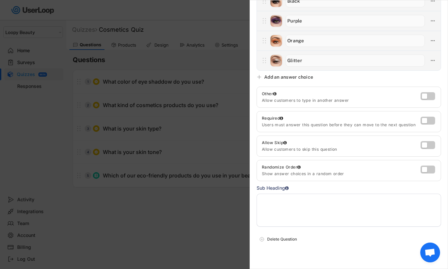
scroll to position [100, 0]
click at [205, 214] on div at bounding box center [224, 134] width 448 height 269
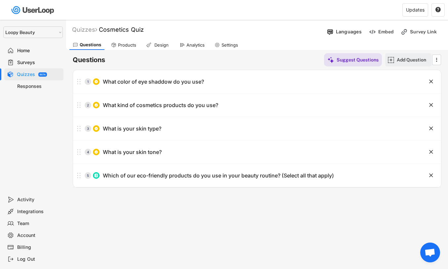
click at [403, 59] on div "Add Question" at bounding box center [413, 60] width 33 height 6
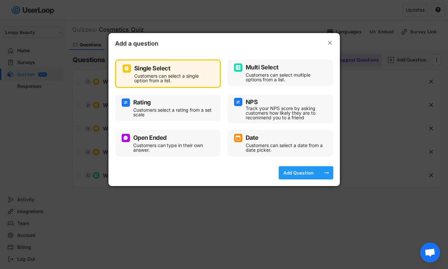
click at [302, 176] on div "Add Question" at bounding box center [298, 172] width 33 height 13
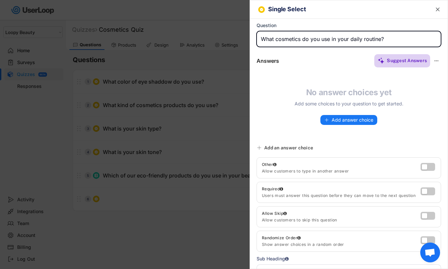
type input "What cosmetics do you use in your daily routine?"
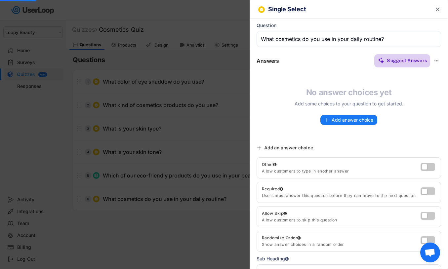
click at [406, 66] on div "Suggest Answers" at bounding box center [407, 60] width 40 height 13
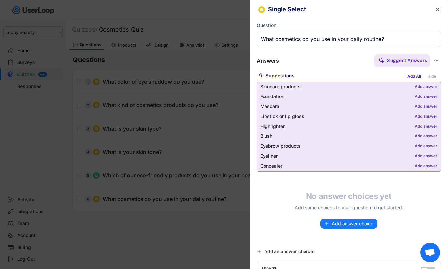
click at [413, 74] on div "Add All" at bounding box center [414, 76] width 17 height 7
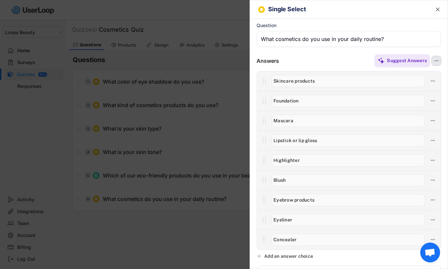
click at [439, 58] on icon at bounding box center [437, 61] width 6 height 6
click at [407, 71] on div "Generate Images" at bounding box center [399, 72] width 63 height 6
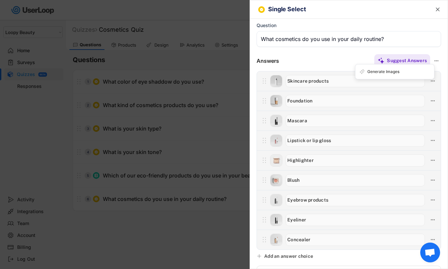
click at [341, 63] on div "Suggest Answers" at bounding box center [360, 60] width 162 height 13
click at [178, 66] on div at bounding box center [224, 134] width 448 height 269
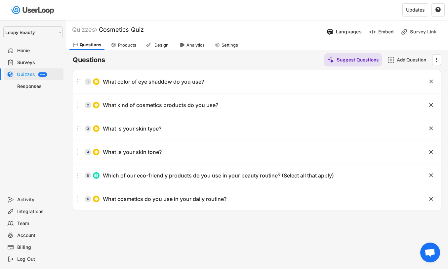
click at [52, 62] on div "Surveys" at bounding box center [39, 63] width 44 height 6
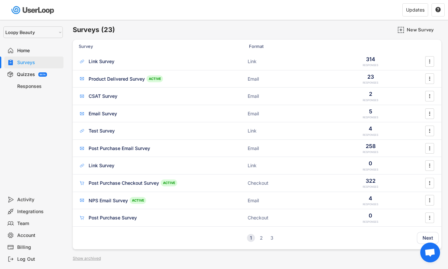
click at [51, 72] on div "Quizzes BETA" at bounding box center [33, 74] width 59 height 12
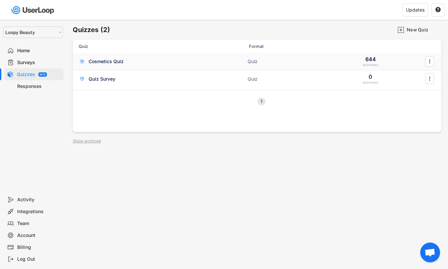
click at [151, 62] on div "Cosmetics Quiz ACTIVE" at bounding box center [145, 61] width 132 height 7
type input "Proceed"
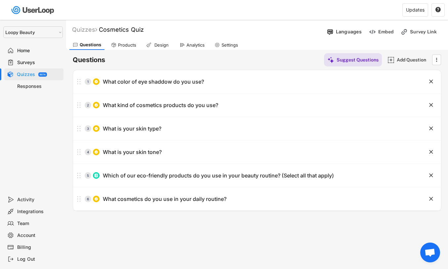
click at [151, 45] on icon at bounding box center [148, 44] width 5 height 5
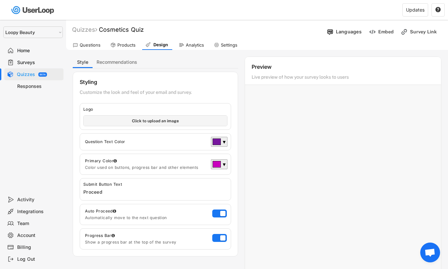
click at [88, 46] on div "Questions" at bounding box center [90, 45] width 21 height 6
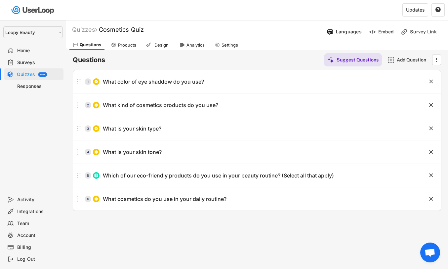
click at [40, 71] on div "Quizzes BETA" at bounding box center [33, 74] width 59 height 12
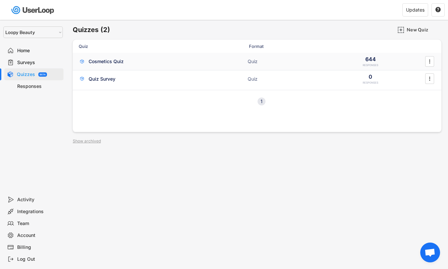
click at [114, 65] on div "Cosmetics Quiz" at bounding box center [106, 61] width 35 height 7
type input "Proceed"
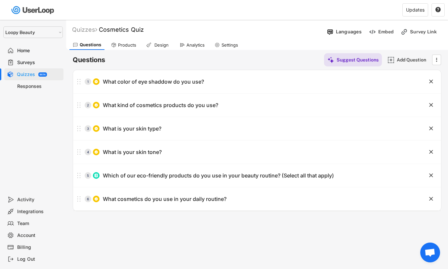
click at [157, 46] on div "Design" at bounding box center [161, 45] width 17 height 6
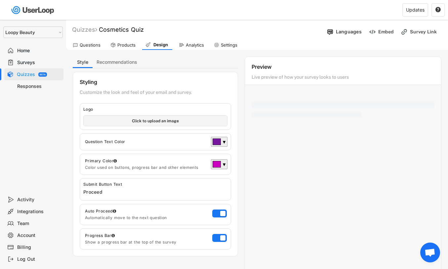
select select ""1348695171700984260__LOOKUP__1621425969652x687239840058835000""
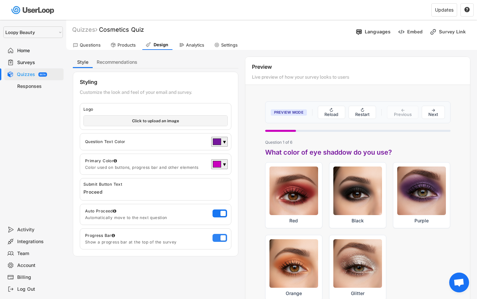
click at [216, 239] on label at bounding box center [218, 237] width 15 height 8
click at [0, 0] on input "checkbox" at bounding box center [0, 0] width 0 height 0
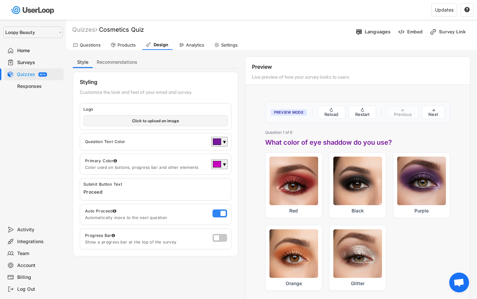
click at [224, 215] on label at bounding box center [218, 212] width 15 height 8
click at [0, 0] on input "checkbox" at bounding box center [0, 0] width 0 height 0
click at [220, 142] on div at bounding box center [217, 142] width 8 height 6
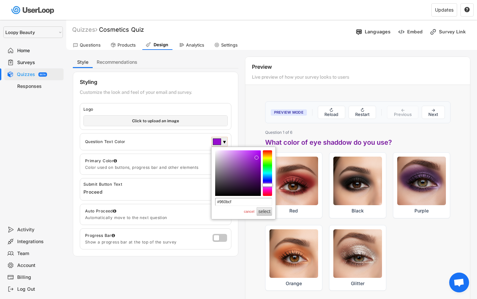
click at [258, 159] on div at bounding box center [238, 174] width 46 height 46
type input "#cf0b88"
drag, startPoint x: 269, startPoint y: 185, endPoint x: 269, endPoint y: 191, distance: 6.3
click at [269, 191] on div at bounding box center [267, 190] width 10 height 3
click at [255, 138] on div "Preview Mode ↻ Reload ↻ Restart ← Previous → Next How light? How often do you g…" at bounding box center [357, 211] width 225 height 233
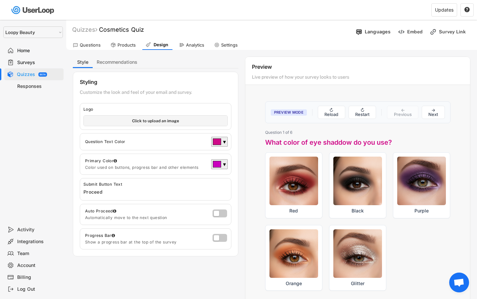
click at [219, 241] on div at bounding box center [220, 239] width 17 height 10
click at [219, 238] on label at bounding box center [218, 237] width 15 height 8
click at [0, 0] on input "checkbox" at bounding box center [0, 0] width 0 height 0
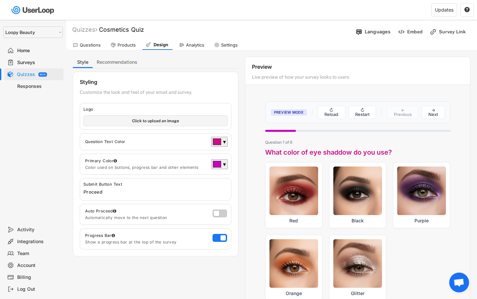
click at [221, 212] on label at bounding box center [218, 212] width 15 height 8
click at [0, 0] on input "checkbox" at bounding box center [0, 0] width 0 height 0
click at [299, 198] on div at bounding box center [293, 190] width 49 height 49
click at [265, 162] on input "Red" at bounding box center [265, 162] width 0 height 0
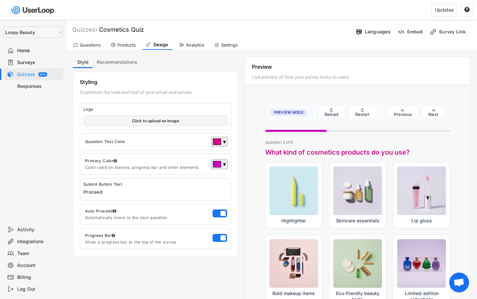
click at [299, 198] on div at bounding box center [293, 191] width 49 height 49
click at [265, 162] on input "Highlighter" at bounding box center [265, 162] width 0 height 0
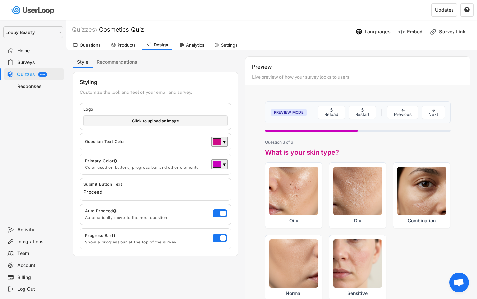
click at [299, 198] on div at bounding box center [293, 191] width 49 height 49
click at [265, 162] on input "Oily" at bounding box center [265, 162] width 0 height 0
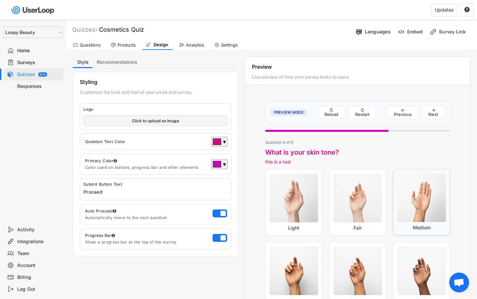
click at [402, 201] on div at bounding box center [421, 198] width 49 height 49
click at [393, 170] on input "Medium" at bounding box center [392, 169] width 0 height 0
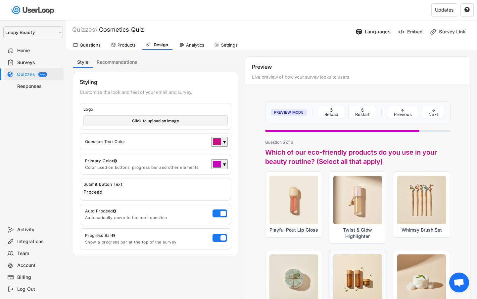
click at [344, 265] on div at bounding box center [357, 278] width 49 height 49
click at [329, 250] on input "Plant-based Skincare Set" at bounding box center [329, 250] width 0 height 0
checkbox input "true"
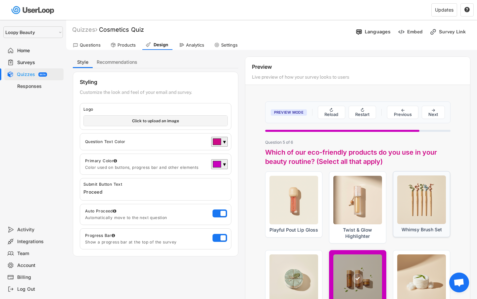
click at [405, 222] on div at bounding box center [421, 200] width 49 height 49
click at [393, 172] on input "Whimsy Brush Set" at bounding box center [392, 171] width 0 height 0
checkbox input "true"
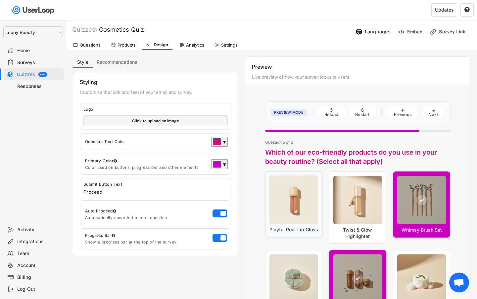
click at [322, 216] on label "Playful Pout Lip Gloss" at bounding box center [293, 204] width 57 height 66
click at [265, 172] on input "Playful Pout Lip Gloss" at bounding box center [265, 171] width 0 height 0
checkbox input "true"
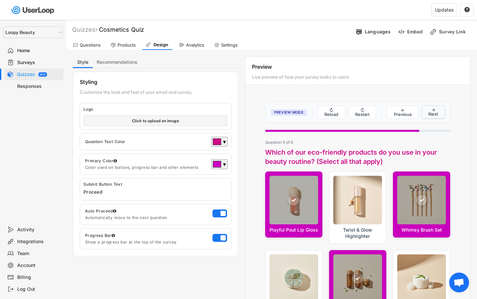
click at [429, 112] on button "→ Next" at bounding box center [433, 112] width 23 height 13
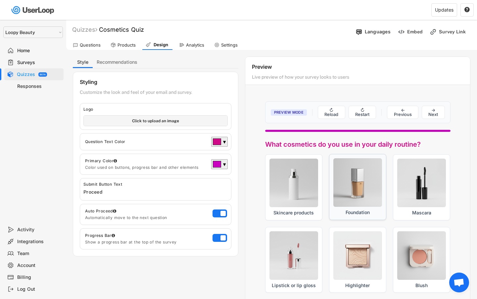
click at [366, 190] on div at bounding box center [357, 183] width 49 height 49
click at [329, 155] on input "Foundation" at bounding box center [329, 154] width 0 height 0
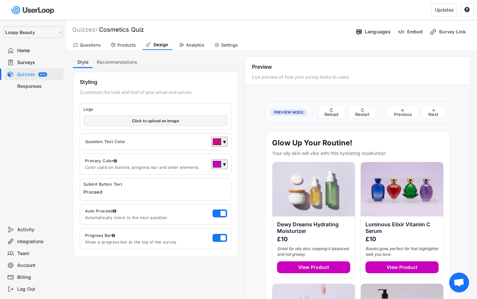
click at [26, 64] on div "Surveys" at bounding box center [39, 63] width 44 height 6
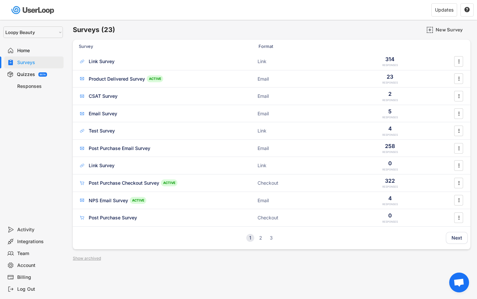
click at [30, 52] on div "Home" at bounding box center [39, 51] width 44 height 6
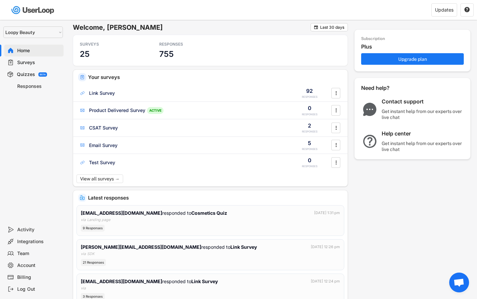
click at [40, 78] on div "Quizzes BETA" at bounding box center [33, 74] width 59 height 12
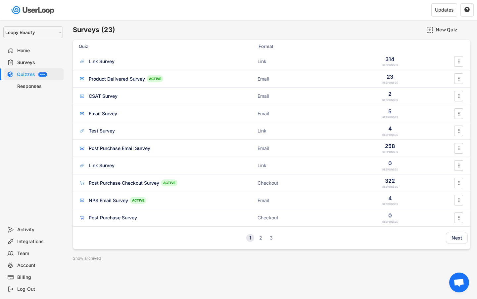
click at [43, 91] on div "Responses" at bounding box center [33, 86] width 59 height 12
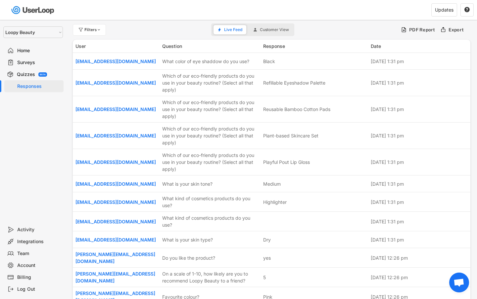
click at [40, 74] on div "BETA" at bounding box center [43, 74] width 6 height 2
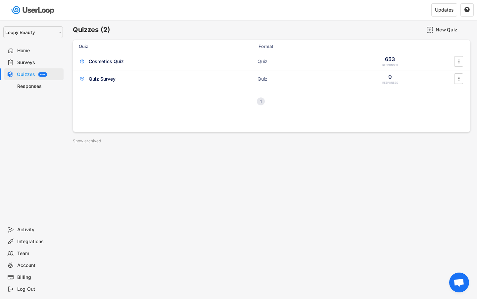
click at [41, 81] on div "Responses" at bounding box center [33, 86] width 59 height 12
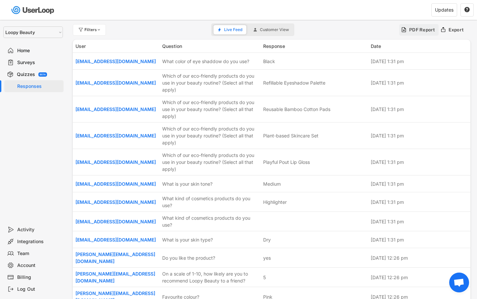
click at [419, 28] on div "PDF Report" at bounding box center [422, 30] width 26 height 6
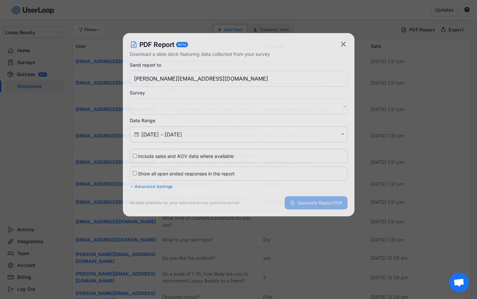
select select ""PLACEHOLDER_1427118222253""
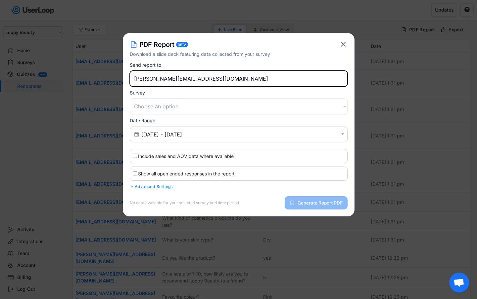
click at [153, 81] on input "james@prodcel.com" at bounding box center [239, 79] width 218 height 16
drag, startPoint x: 153, startPoint y: 81, endPoint x: 231, endPoint y: 83, distance: 78.1
click at [231, 83] on input "james@prodcel.com" at bounding box center [239, 79] width 218 height 16
type input "[PERSON_NAME][EMAIL_ADDRESS][DOMAIN_NAME]"
click at [223, 105] on select "Choose an option Post Purchase Email Survey Post Purchase Checkout Survey Aband…" at bounding box center [239, 107] width 218 height 16
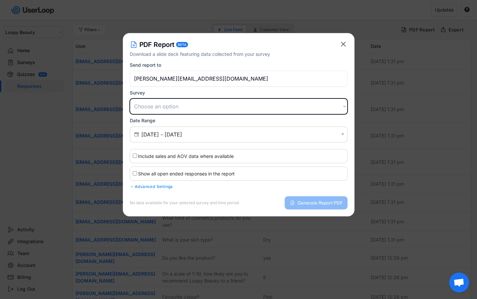
select select ""1348695171700984260__LOOKUP__1624128792784x564539260540351000""
click at [130, 99] on select "Choose an option Post Purchase Email Survey Post Purchase Checkout Survey Aband…" at bounding box center [239, 107] width 218 height 16
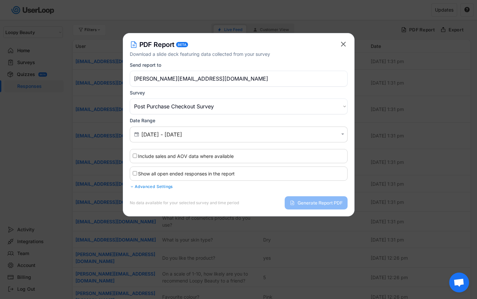
click at [84, 193] on div at bounding box center [238, 149] width 477 height 299
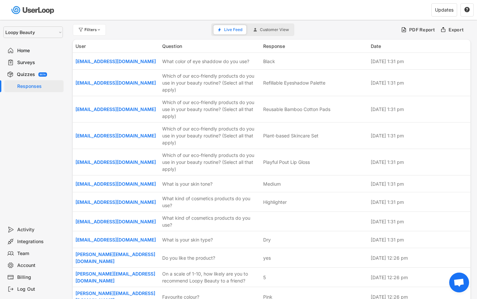
click at [47, 72] on div "Quizzes BETA" at bounding box center [33, 74] width 59 height 12
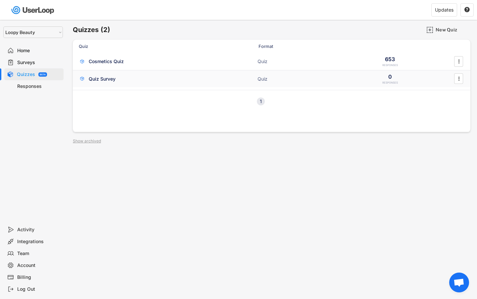
click at [132, 81] on div "Quiz Survey ACTIVE" at bounding box center [145, 78] width 132 height 7
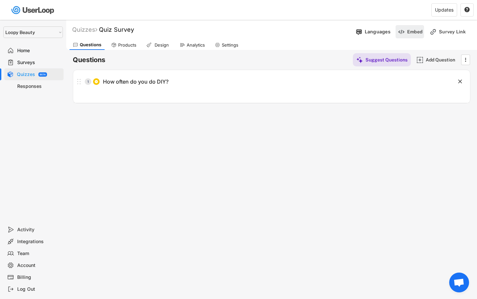
click at [413, 31] on div "Embed" at bounding box center [414, 32] width 15 height 6
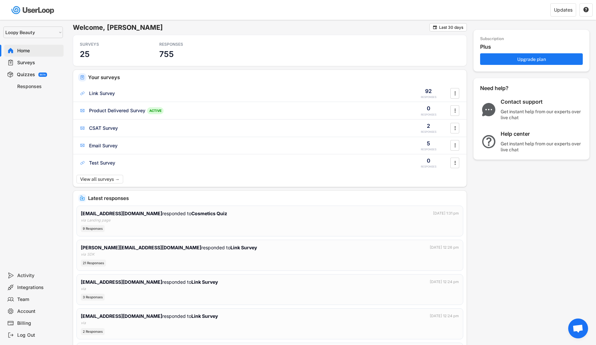
click at [42, 63] on div "Surveys" at bounding box center [39, 63] width 44 height 6
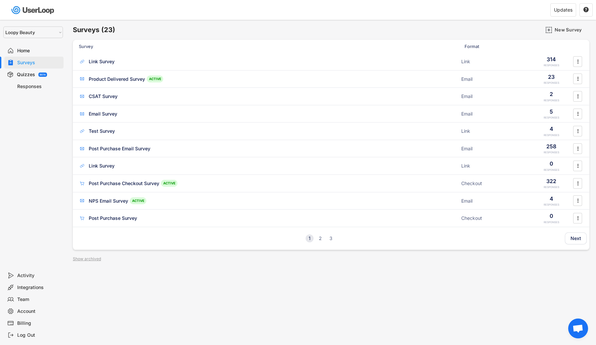
click at [48, 71] on div "Quizzes BETA" at bounding box center [33, 74] width 59 height 12
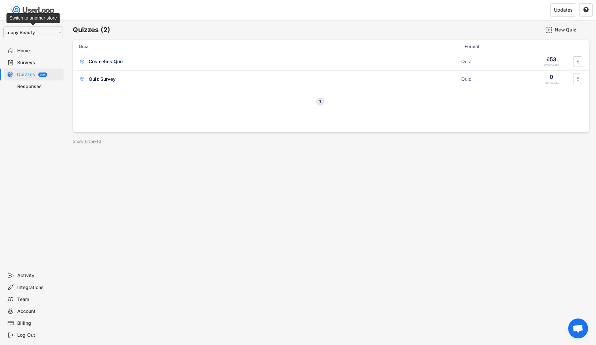
click at [50, 34] on select "Selet a store... Loopy Beauty userloop-teststore1 userloop-teststore-2 Nifty Be…" at bounding box center [33, 32] width 60 height 12
select select ""1348695171700984260__LOOKUP__1633076763668x192648274460016640""
click at [3, 26] on select "Selet a store... Loopy Beauty userloop-teststore1 userloop-teststore-2 Nifty Be…" at bounding box center [33, 32] width 60 height 12
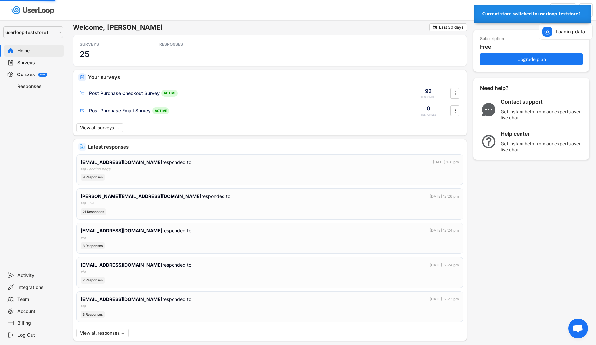
click at [39, 74] on div "BETA" at bounding box center [42, 74] width 9 height 4
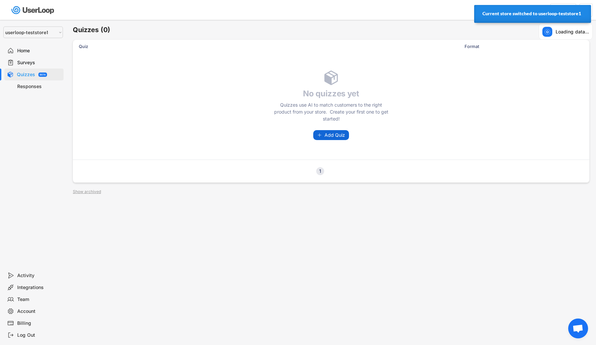
click at [341, 134] on span "Add Quiz" at bounding box center [334, 135] width 21 height 5
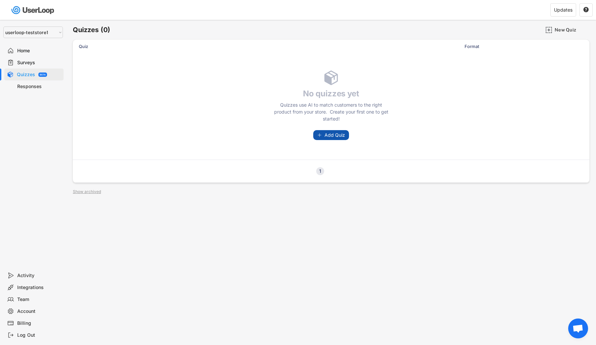
click at [337, 132] on button "Add Quiz" at bounding box center [331, 135] width 36 height 10
click at [36, 324] on div "Billing" at bounding box center [39, 323] width 44 height 6
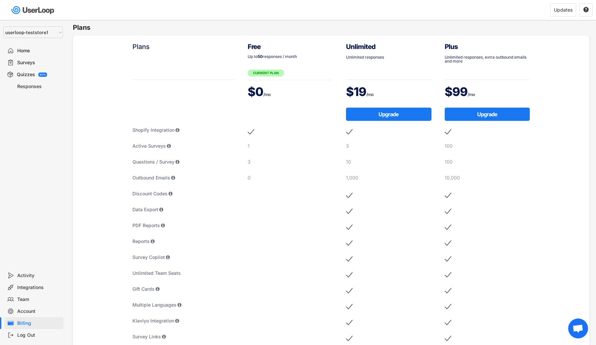
click at [51, 77] on div "Quizzes BETA" at bounding box center [33, 74] width 59 height 12
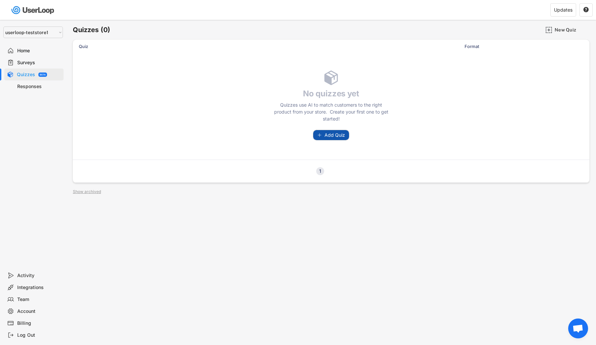
click at [326, 137] on span "Add Quiz" at bounding box center [334, 135] width 21 height 5
click at [565, 29] on div "New Quiz" at bounding box center [570, 30] width 33 height 6
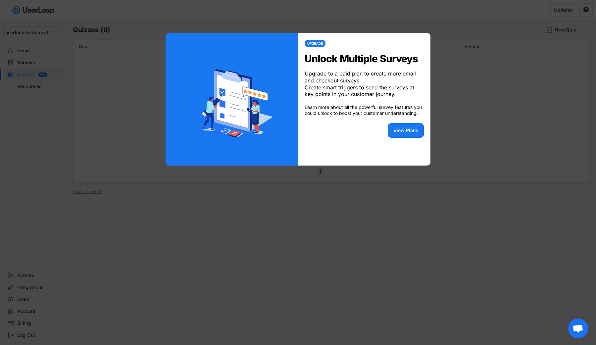
click at [528, 66] on div at bounding box center [298, 172] width 596 height 345
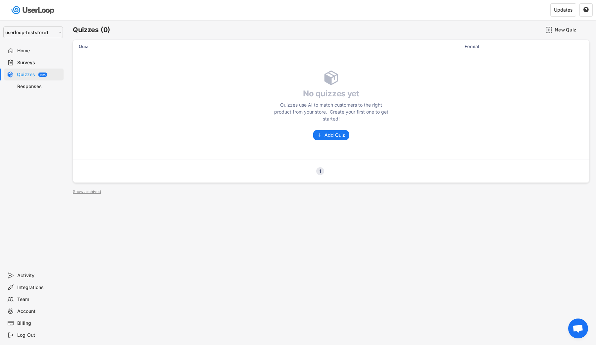
click at [53, 65] on div "Surveys" at bounding box center [39, 63] width 44 height 6
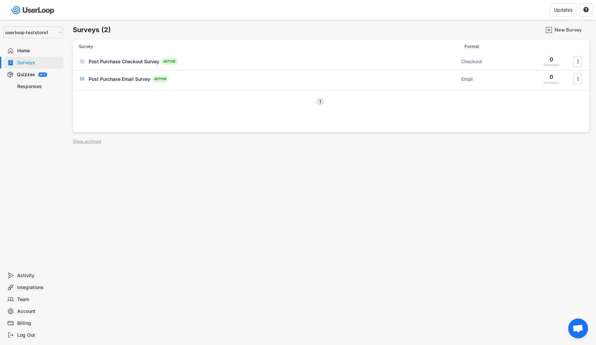
click at [44, 77] on div "Quizzes BETA" at bounding box center [33, 74] width 59 height 12
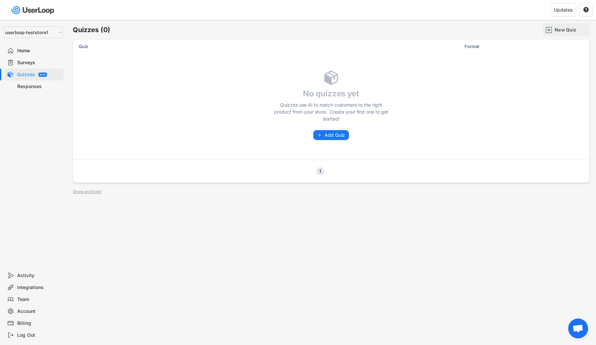
click at [561, 30] on div "New Quiz" at bounding box center [570, 30] width 33 height 6
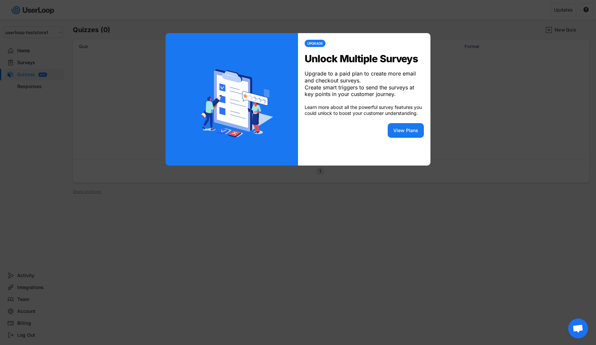
click at [505, 91] on div at bounding box center [298, 172] width 596 height 345
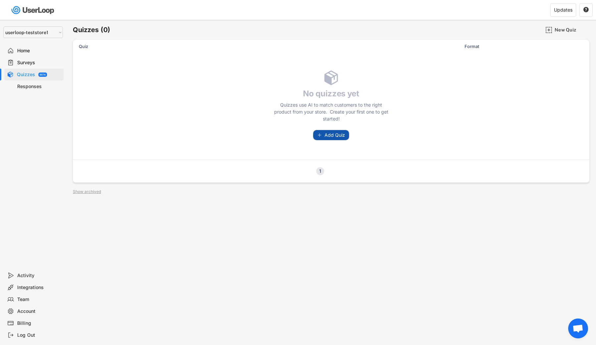
click at [327, 135] on span "Add Quiz" at bounding box center [334, 135] width 21 height 5
click at [351, 110] on div "Quizzes use AI to match customers to the right product from your store. Create …" at bounding box center [330, 111] width 119 height 21
click at [339, 133] on span "Add Quiz" at bounding box center [334, 135] width 21 height 5
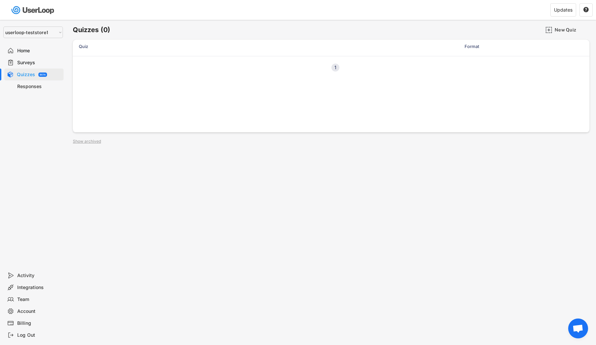
select select ""1348695171700984260__LOOKUP__1633076763668x192648274460016640""
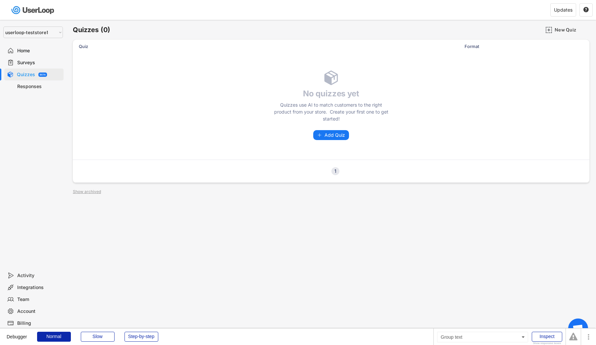
click at [50, 58] on div "Surveys" at bounding box center [33, 63] width 59 height 12
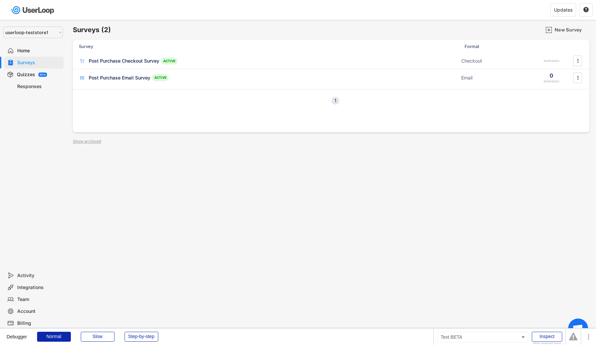
click at [41, 73] on div "BETA" at bounding box center [43, 74] width 6 height 2
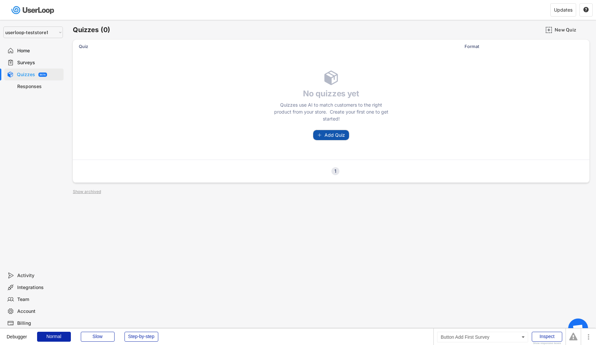
click at [324, 135] on span "Add Quiz" at bounding box center [334, 135] width 21 height 5
click at [145, 333] on div "Step-by-step" at bounding box center [141, 337] width 34 height 10
click at [334, 136] on span "Add Quiz" at bounding box center [334, 135] width 21 height 5
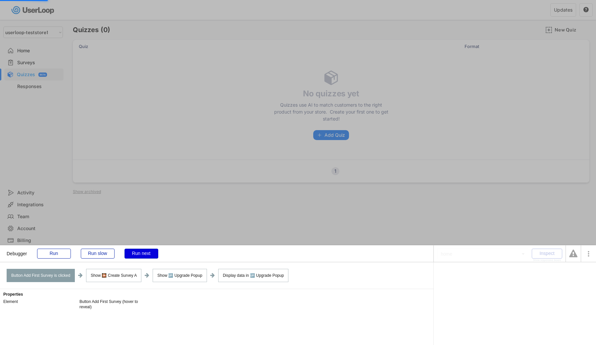
click at [141, 253] on div "Run next" at bounding box center [141, 254] width 34 height 10
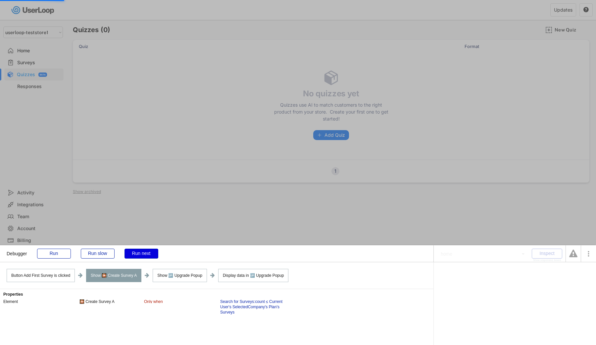
click at [141, 253] on div "Run next" at bounding box center [141, 254] width 34 height 10
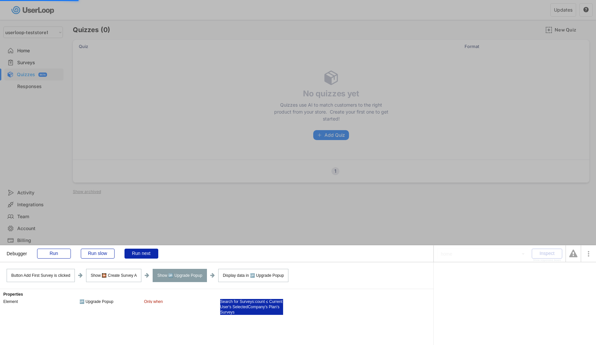
click at [228, 304] on div "Search for Surveys:count ≤ Current User's SelectedCompany's Plan's Surveys" at bounding box center [251, 307] width 63 height 16
click at [474, 274] on div ":count" at bounding box center [476, 274] width 11 height 4
click at [483, 273] on div "≤" at bounding box center [482, 274] width 2 height 4
click at [569, 276] on div "'s Surveys" at bounding box center [563, 274] width 18 height 4
click at [549, 275] on div "'s Plan" at bounding box center [549, 274] width 12 height 4
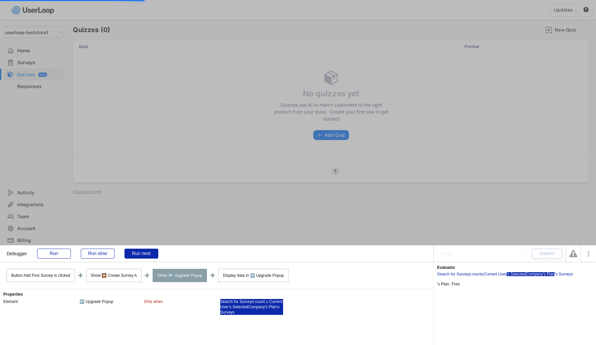
click at [528, 275] on div "'s SelectedCompany" at bounding box center [524, 274] width 36 height 4
click at [504, 274] on div "Current User" at bounding box center [494, 274] width 23 height 4
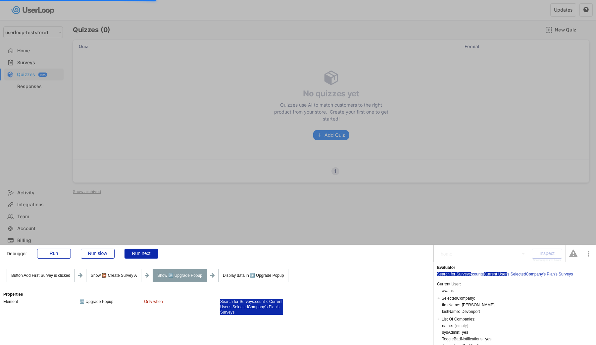
click at [465, 274] on div "Search for Surveys" at bounding box center [454, 274] width 34 height 4
click at [478, 274] on div ":count" at bounding box center [476, 274] width 11 height 4
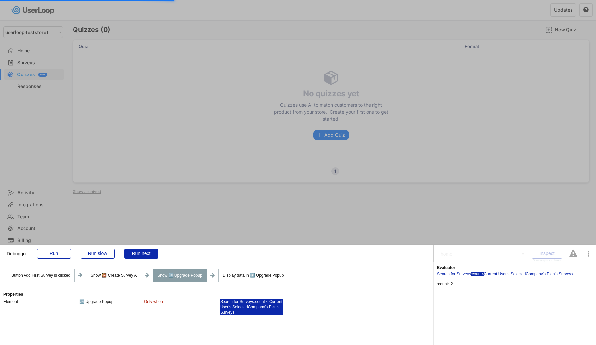
click at [483, 275] on div "≤" at bounding box center [482, 274] width 2 height 4
click at [487, 274] on div "Current User" at bounding box center [494, 274] width 23 height 4
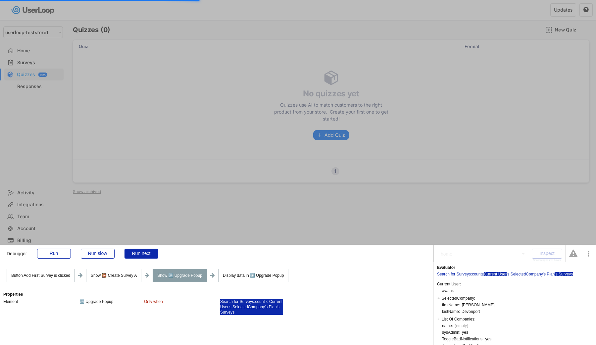
click at [563, 274] on div "'s Surveys" at bounding box center [563, 274] width 18 height 4
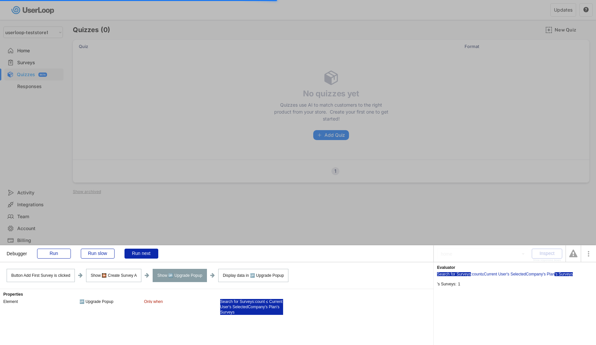
click at [464, 273] on div "Search for Surveys" at bounding box center [454, 274] width 34 height 4
click at [480, 273] on div ":count" at bounding box center [476, 274] width 11 height 4
click at [51, 254] on div "Run" at bounding box center [54, 254] width 34 height 10
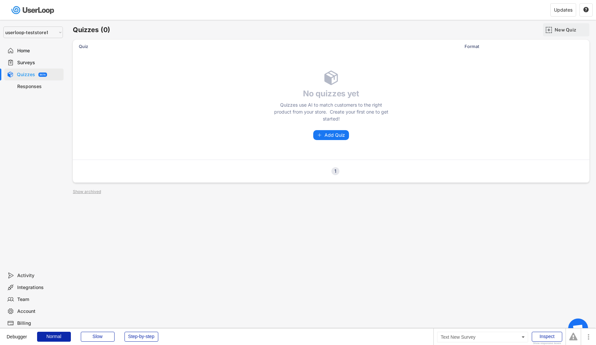
click at [569, 31] on div "New Quiz" at bounding box center [570, 30] width 33 height 6
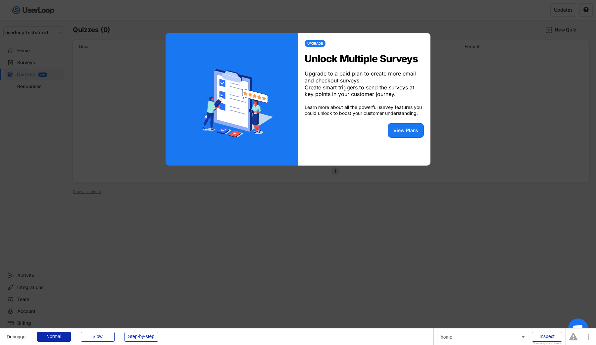
click at [547, 65] on div at bounding box center [298, 172] width 596 height 345
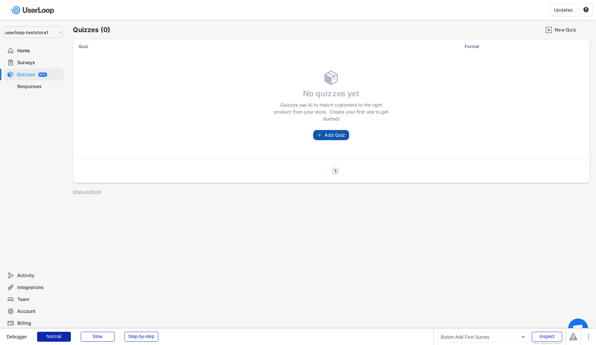
click at [341, 134] on span "Add Quiz" at bounding box center [334, 135] width 21 height 5
click at [153, 333] on div "Step-by-step" at bounding box center [141, 337] width 34 height 10
click at [333, 136] on span "Add Quiz" at bounding box center [334, 135] width 21 height 5
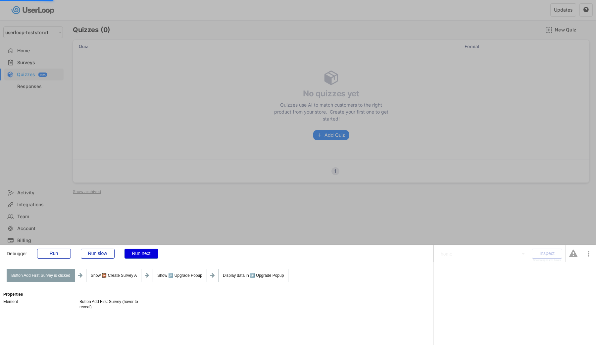
click at [148, 249] on div "Run next" at bounding box center [141, 254] width 34 height 10
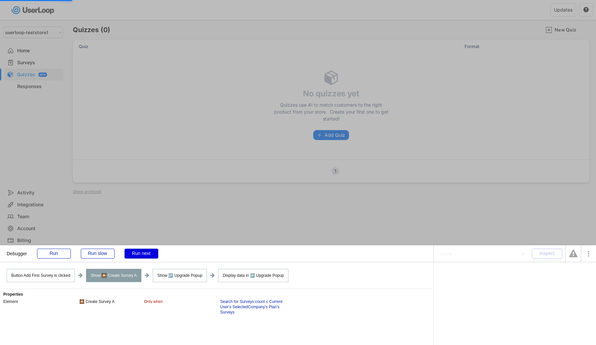
click at [148, 250] on div "Run next" at bounding box center [141, 254] width 34 height 10
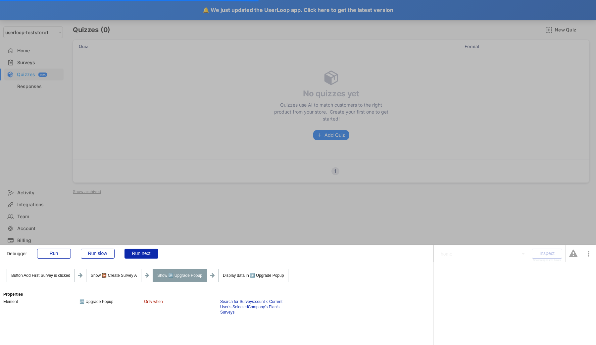
click at [62, 258] on div "Debugger Run Run slow Run next" at bounding box center [216, 253] width 433 height 17
click at [59, 255] on div "Run" at bounding box center [54, 254] width 34 height 10
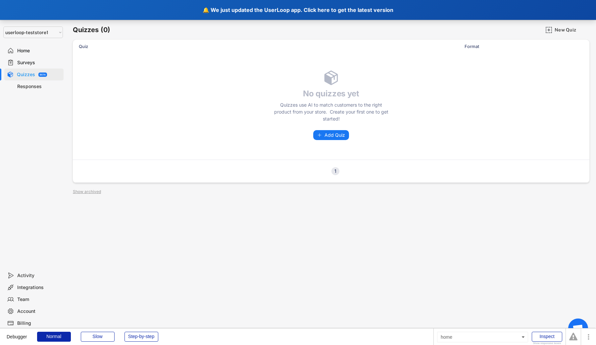
click at [163, 15] on div "🔔 We just updated the UserLoop app. Click here to get the latest version" at bounding box center [298, 10] width 596 height 20
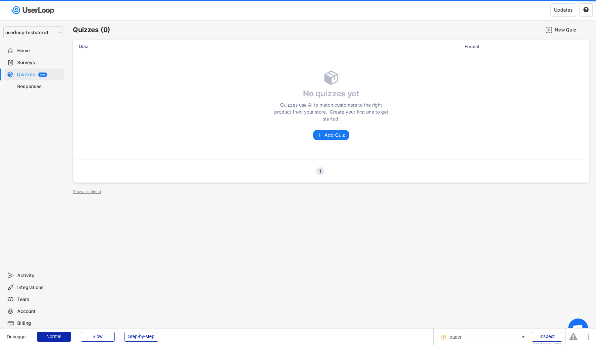
select select ""1348695171700984260__LOOKUP__1633076763668x192648274460016640""
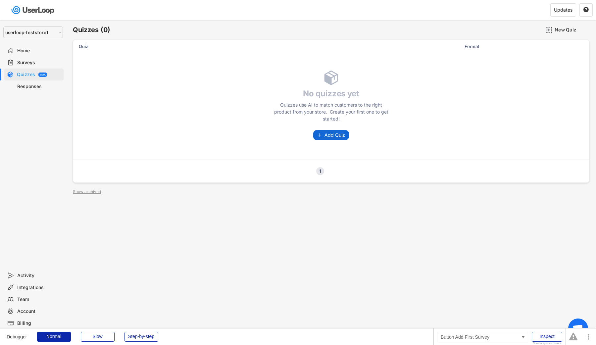
click at [335, 139] on button "Add Quiz" at bounding box center [331, 135] width 36 height 10
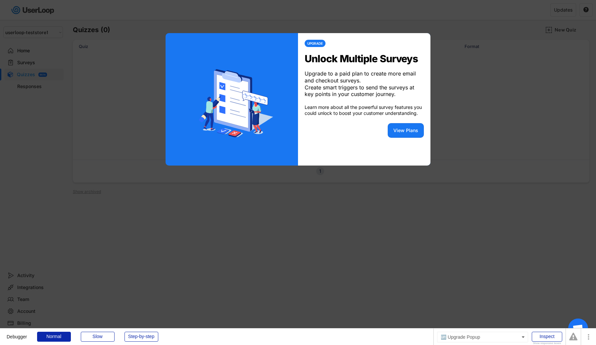
click at [476, 112] on div at bounding box center [298, 172] width 596 height 345
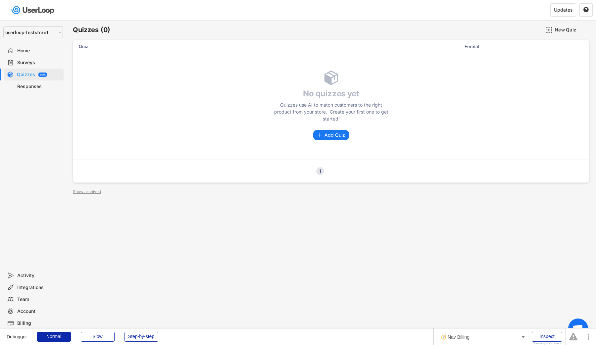
click at [27, 319] on div "Billing" at bounding box center [33, 323] width 59 height 12
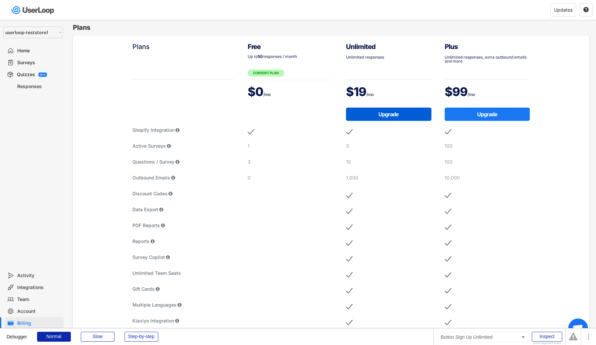
click at [384, 118] on button "Upgrade" at bounding box center [388, 114] width 85 height 13
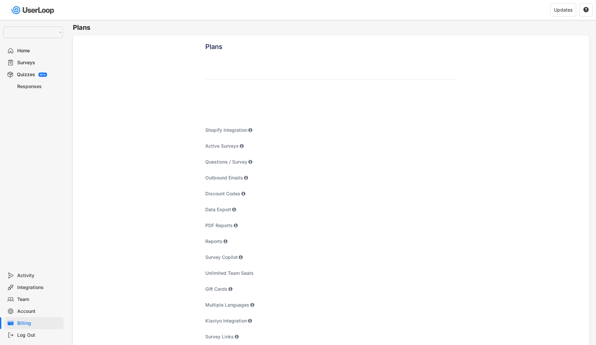
select select ""1348695171700984260__LOOKUP__1633076763668x192648274460016640""
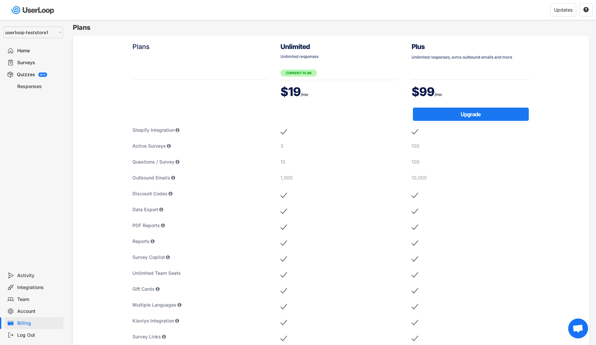
click at [36, 74] on div "Quizzes BETA" at bounding box center [33, 74] width 59 height 12
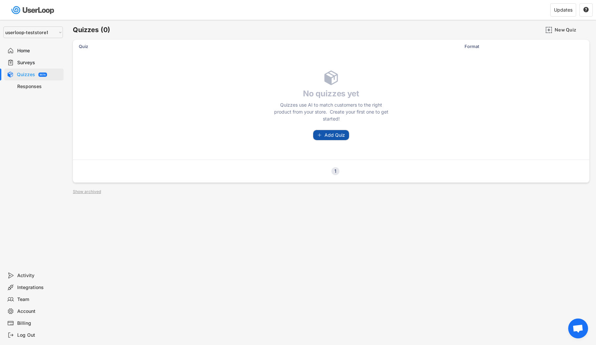
click at [330, 137] on span "Add Quiz" at bounding box center [334, 135] width 21 height 5
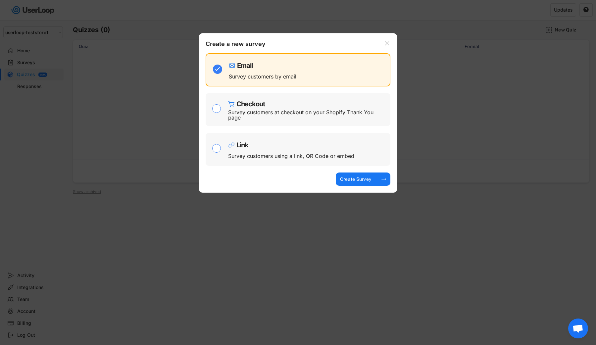
click at [132, 69] on div at bounding box center [298, 172] width 596 height 345
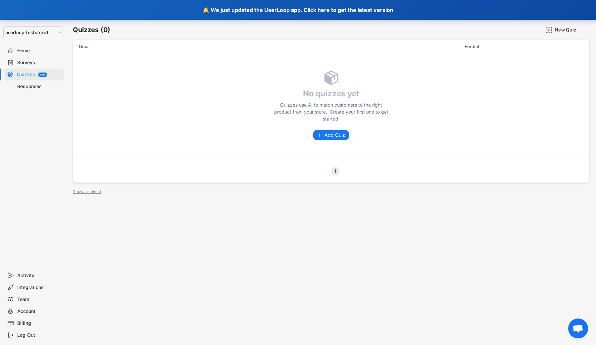
click at [129, 15] on div "🔔 We just updated the UserLoop app. Click here to get the latest version" at bounding box center [298, 10] width 596 height 20
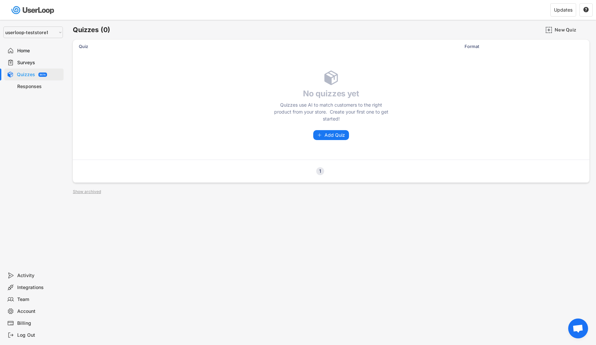
select select ""1348695171700984260__LOOKUP__1633076763668x192648274460016640""
click at [329, 137] on span "Add Quiz" at bounding box center [334, 135] width 21 height 5
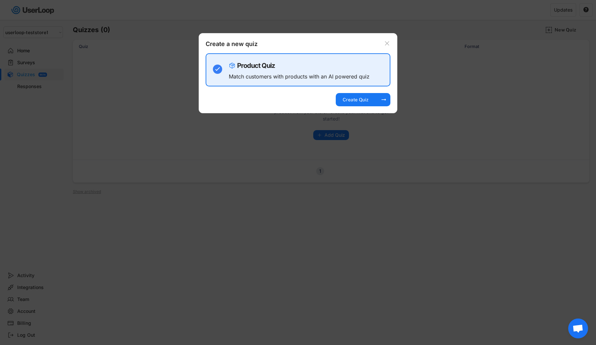
click at [261, 143] on div at bounding box center [298, 172] width 596 height 345
